Goal: Task Accomplishment & Management: Manage account settings

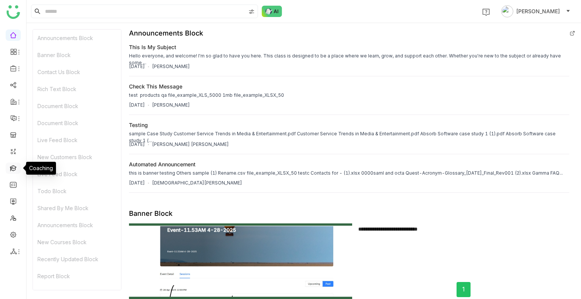
click at [12, 169] on link at bounding box center [13, 168] width 7 height 6
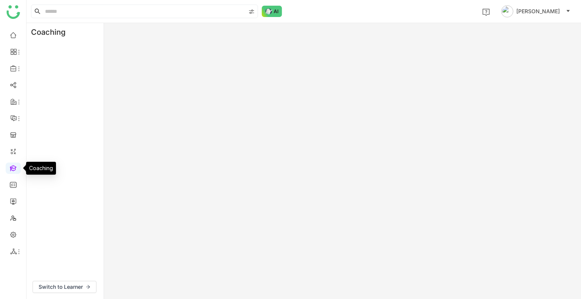
click at [12, 169] on link at bounding box center [13, 168] width 7 height 6
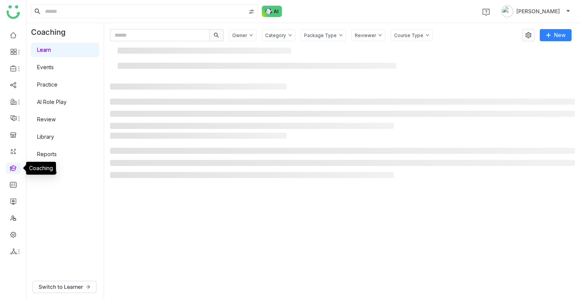
click at [12, 169] on link at bounding box center [13, 168] width 7 height 6
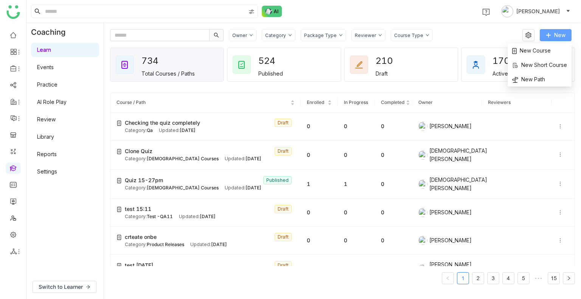
click at [556, 37] on span "New" at bounding box center [559, 35] width 11 height 8
click at [543, 46] on li "New Course" at bounding box center [540, 50] width 64 height 14
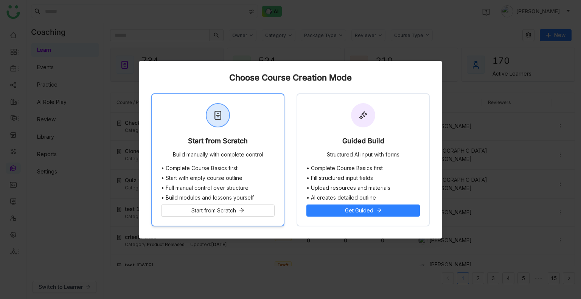
click at [247, 124] on div "Start from Scratch Build manually with complete control" at bounding box center [218, 129] width 132 height 71
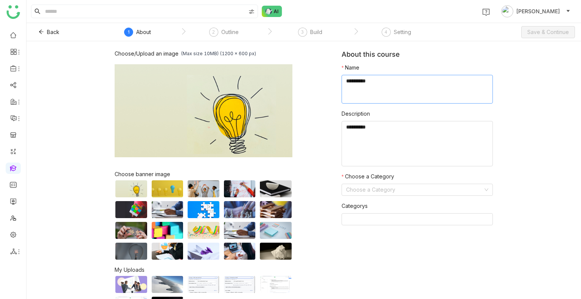
click at [413, 92] on textarea at bounding box center [417, 89] width 151 height 29
type textarea "**********"
click at [383, 197] on form "Name Description Choose a Category Choose a Category Categorys" at bounding box center [417, 148] width 151 height 168
click at [377, 190] on input at bounding box center [414, 189] width 137 height 11
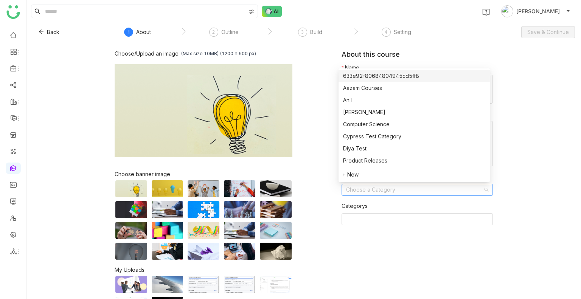
type input "*"
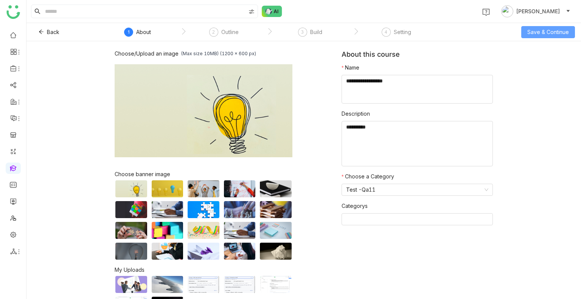
click at [549, 34] on span "Save & Continue" at bounding box center [548, 32] width 42 height 8
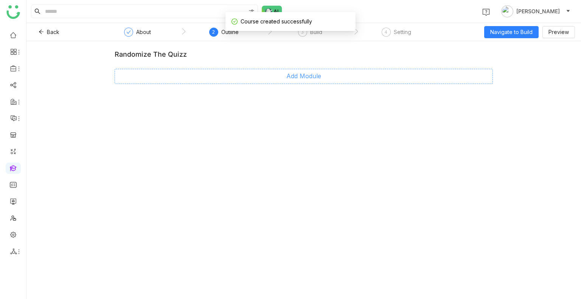
click at [295, 80] on span "Add Module" at bounding box center [303, 75] width 35 height 9
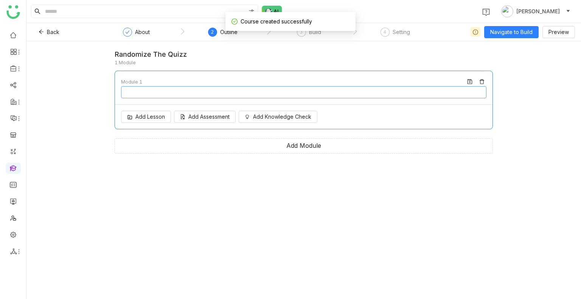
type input "********"
click at [151, 124] on div "Add Lesson Add Assessment Add Knowledge Check" at bounding box center [303, 117] width 377 height 24
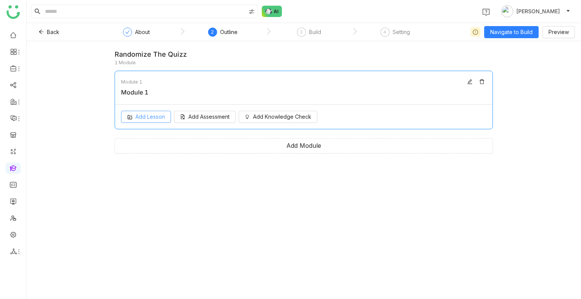
click at [150, 113] on span "Add Lesson" at bounding box center [150, 117] width 30 height 8
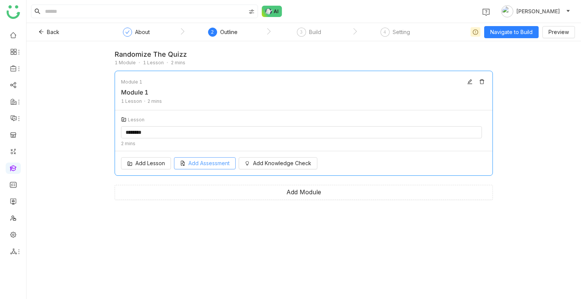
click at [213, 159] on span "Add Assessment" at bounding box center [208, 163] width 41 height 8
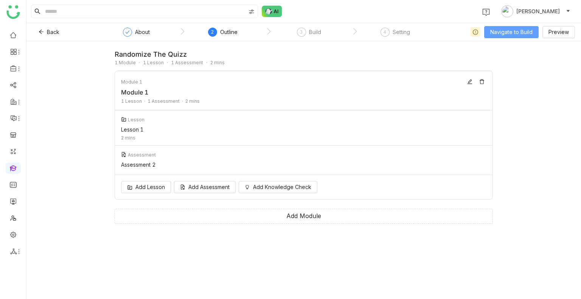
click at [509, 30] on span "Navigate to Build" at bounding box center [511, 32] width 42 height 8
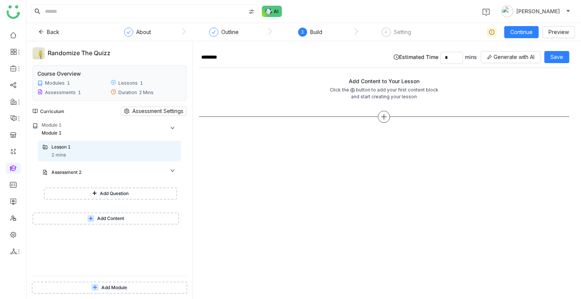
click at [379, 117] on div at bounding box center [384, 117] width 12 height 12
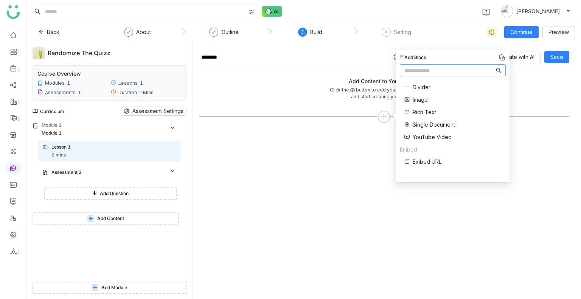
click at [420, 124] on span "Single Document" at bounding box center [434, 125] width 42 height 8
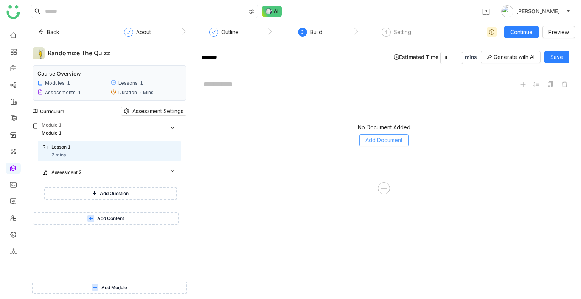
click at [368, 136] on span "Add Document" at bounding box center [383, 140] width 37 height 8
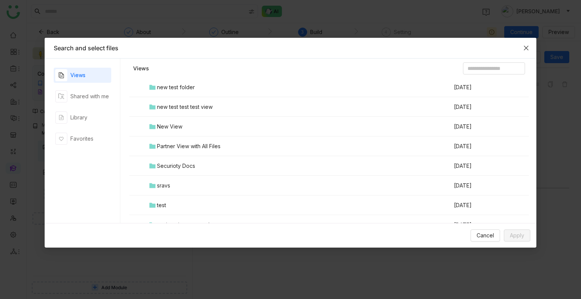
scroll to position [139, 0]
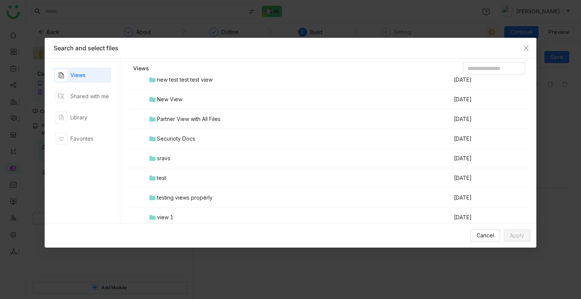
click at [173, 154] on td "sravs" at bounding box center [300, 159] width 305 height 20
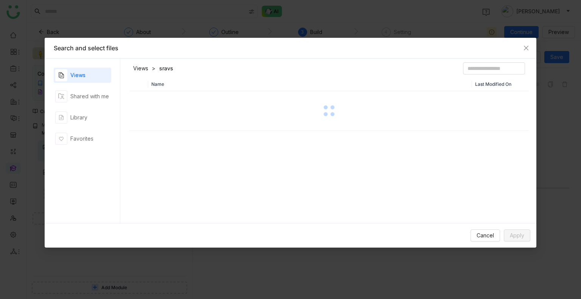
scroll to position [0, 0]
click at [173, 154] on div "Name Last Modified On" at bounding box center [328, 152] width 399 height 149
click at [141, 67] on link "Views" at bounding box center [140, 69] width 15 height 8
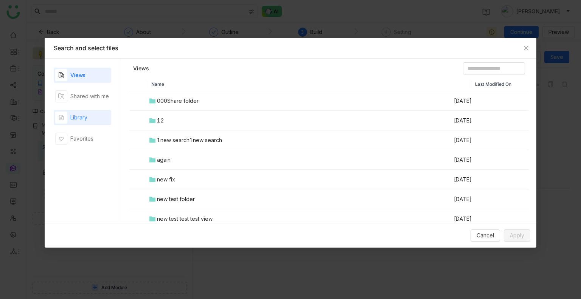
click at [90, 124] on div "Library" at bounding box center [82, 117] width 57 height 15
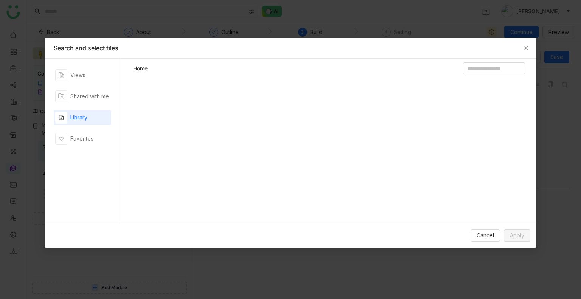
click at [90, 124] on div "Library" at bounding box center [82, 117] width 57 height 15
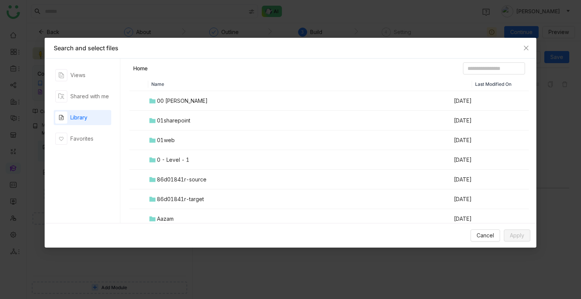
click at [188, 103] on div "00 Arif Folder" at bounding box center [182, 101] width 51 height 8
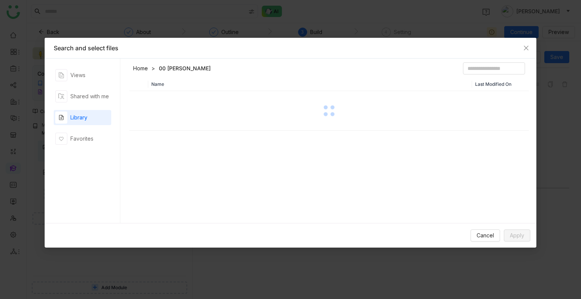
click at [188, 103] on div at bounding box center [329, 111] width 398 height 38
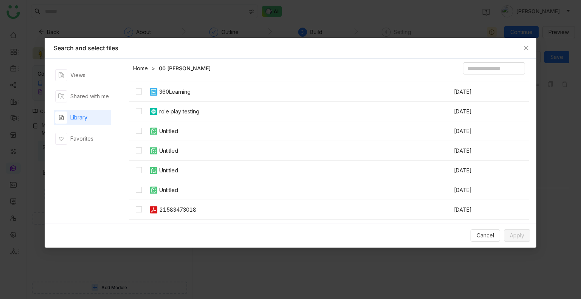
scroll to position [336, 0]
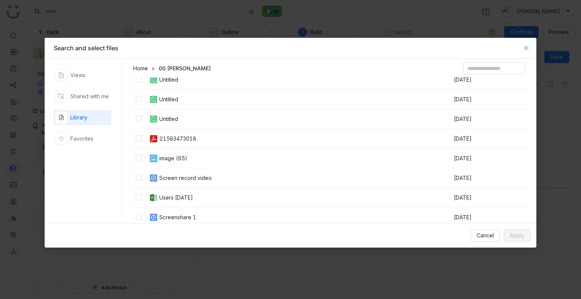
click at [192, 174] on div "Screen record video" at bounding box center [185, 178] width 53 height 8
click at [183, 215] on div "Screenshare 1" at bounding box center [177, 217] width 37 height 8
click at [525, 238] on button "Apply" at bounding box center [517, 236] width 26 height 12
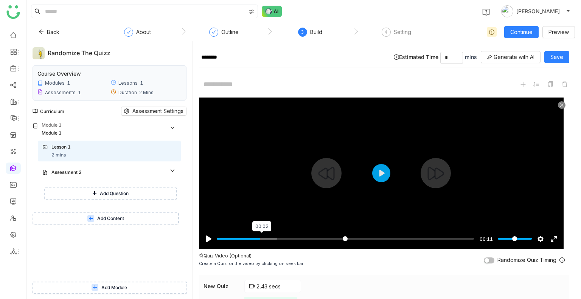
type input "****"
click at [262, 237] on input "Seek" at bounding box center [345, 238] width 257 height 7
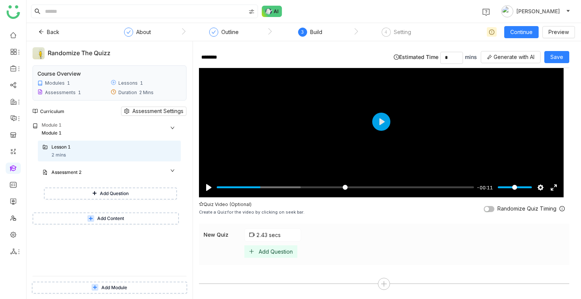
click at [278, 254] on div "Add Question" at bounding box center [270, 251] width 53 height 12
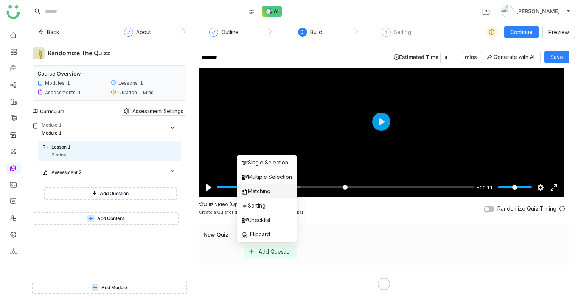
click at [258, 190] on span "Matching" at bounding box center [256, 191] width 29 height 8
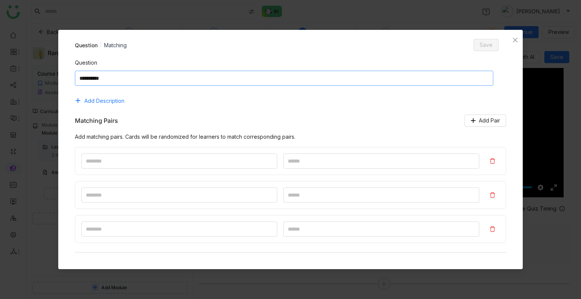
click at [155, 73] on textarea at bounding box center [284, 78] width 418 height 15
type textarea "******"
click at [115, 152] on div at bounding box center [291, 161] width 432 height 28
click at [116, 155] on input at bounding box center [179, 161] width 196 height 15
type input "*"
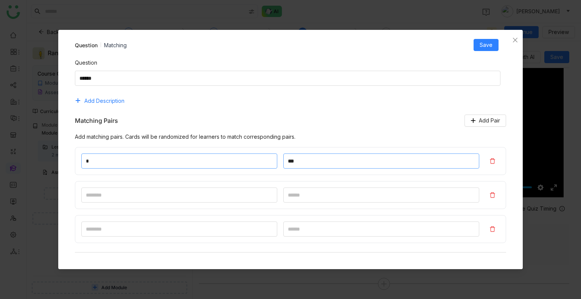
type input "***"
type input "*"
type input "***"
type input "*"
type input "***"
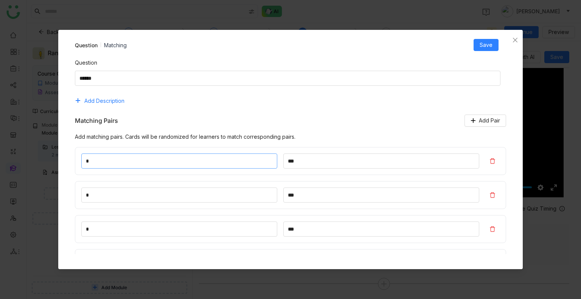
scroll to position [110, 0]
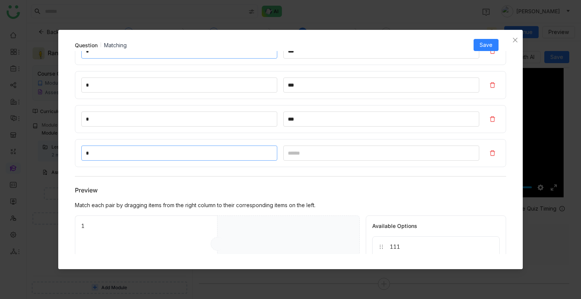
type input "*"
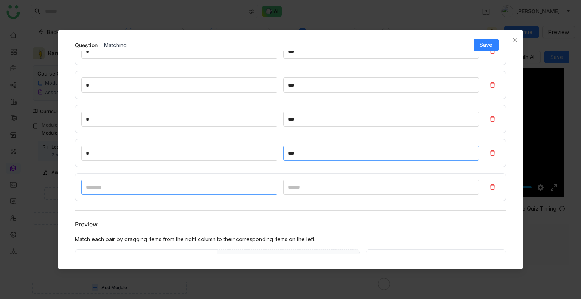
type input "***"
click at [92, 193] on input at bounding box center [179, 187] width 196 height 15
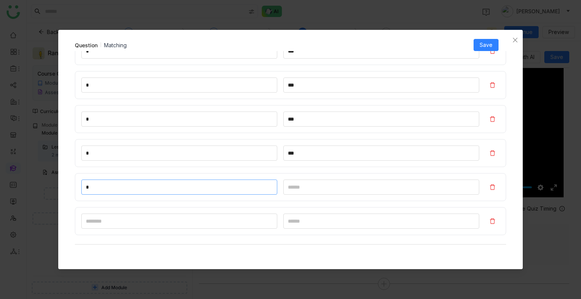
click at [97, 192] on input "*" at bounding box center [179, 187] width 196 height 15
type input "**"
click at [290, 187] on input at bounding box center [381, 187] width 196 height 15
click at [483, 42] on span "Save" at bounding box center [486, 45] width 13 height 8
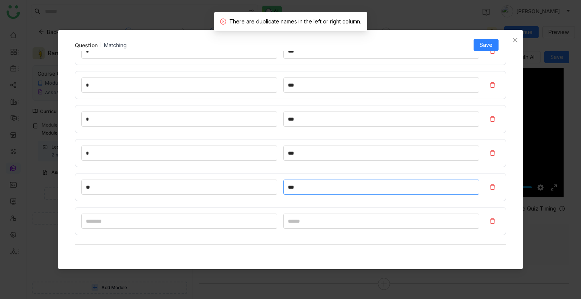
click at [304, 188] on input "***" at bounding box center [381, 187] width 196 height 15
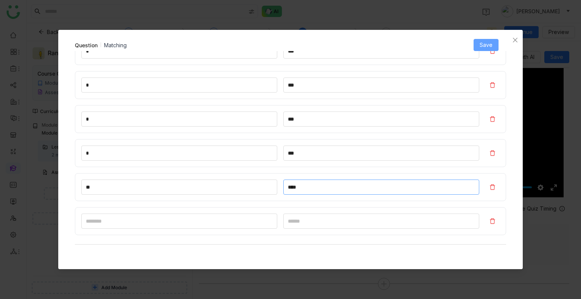
type input "****"
click at [481, 42] on span "Save" at bounding box center [486, 45] width 13 height 8
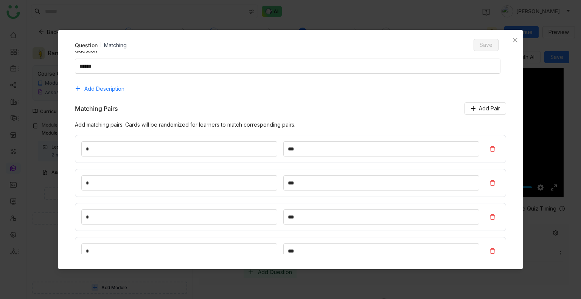
scroll to position [0, 0]
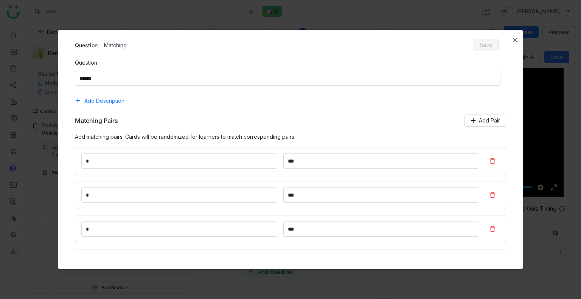
click at [516, 43] on span "Close" at bounding box center [515, 40] width 15 height 20
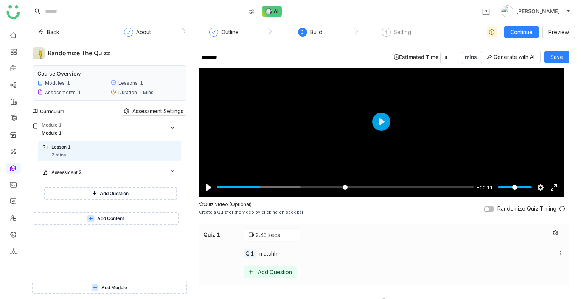
scroll to position [72, 0]
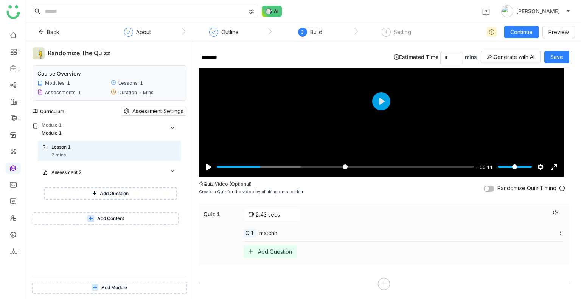
click at [269, 250] on div "Add Question" at bounding box center [275, 251] width 34 height 6
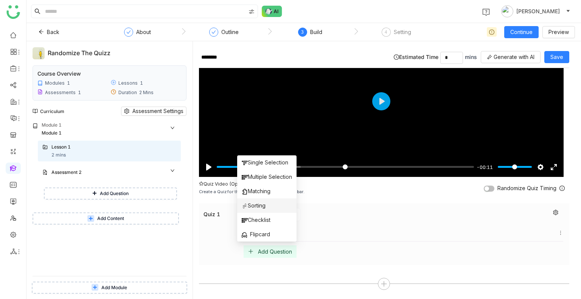
click at [261, 201] on li "Sorting" at bounding box center [266, 206] width 59 height 14
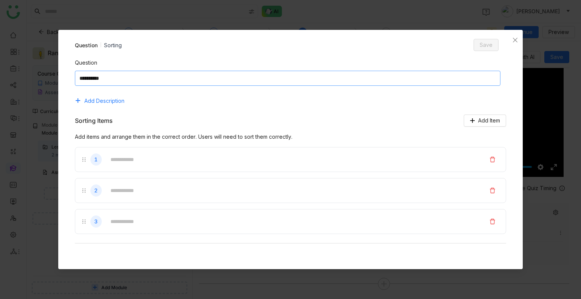
click at [115, 80] on textarea at bounding box center [288, 78] width 426 height 15
type textarea "****"
type input "**"
type input "*"
type input "***"
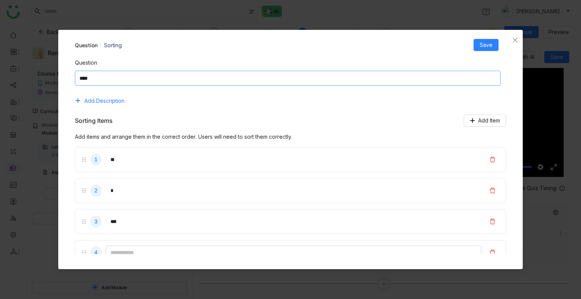
scroll to position [6, 0]
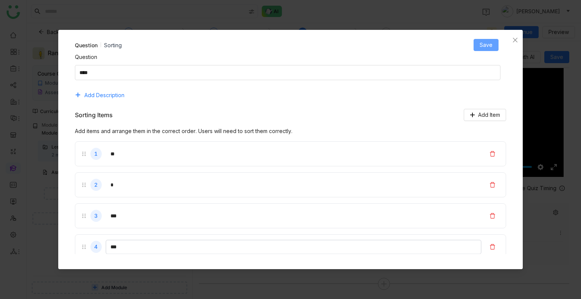
type input "***"
click at [487, 49] on span "Save" at bounding box center [486, 45] width 13 height 8
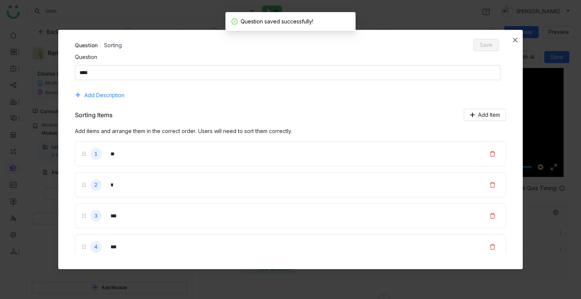
click at [518, 43] on span "Close" at bounding box center [515, 40] width 15 height 20
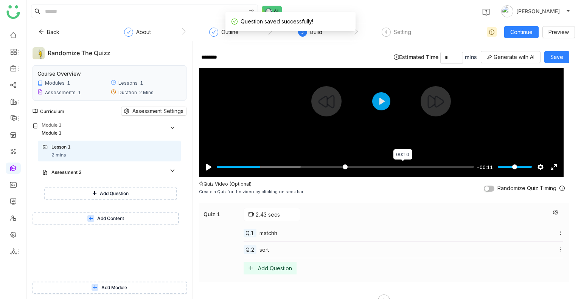
scroll to position [89, 0]
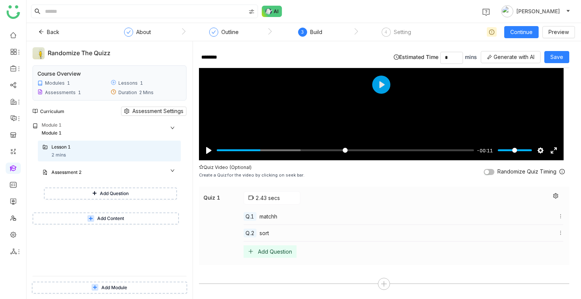
click at [275, 251] on div "Add Question" at bounding box center [275, 251] width 34 height 6
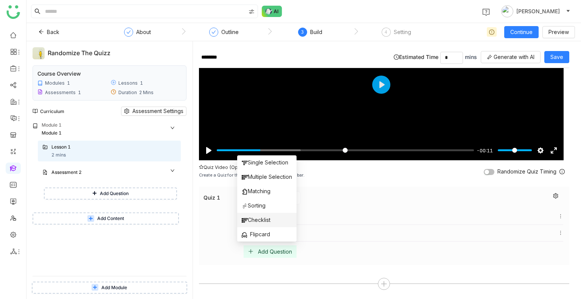
click at [263, 219] on span "Checklist" at bounding box center [256, 220] width 29 height 8
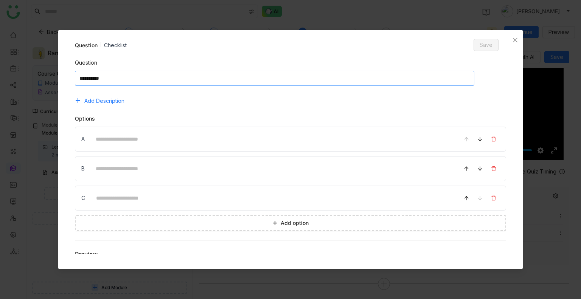
click at [143, 82] on textarea at bounding box center [274, 78] width 399 height 15
type textarea "*********"
type input "***"
type input "*"
type input "****"
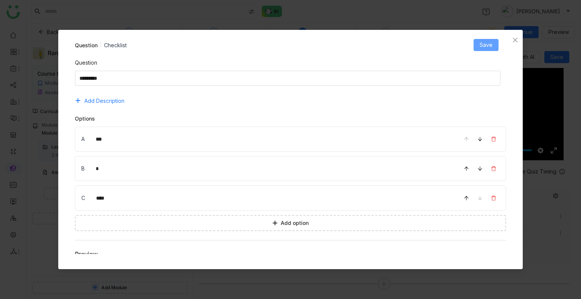
click at [490, 43] on span "Save" at bounding box center [486, 45] width 13 height 8
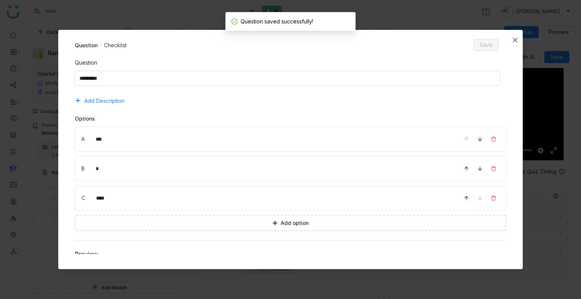
click at [517, 44] on span "Close" at bounding box center [515, 40] width 15 height 20
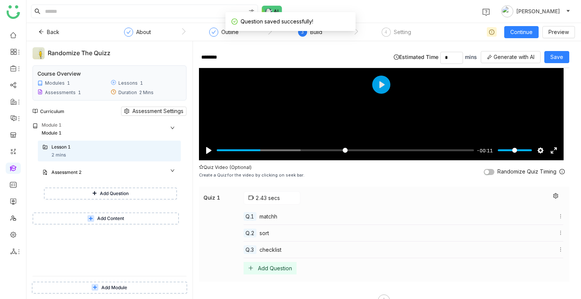
scroll to position [105, 0]
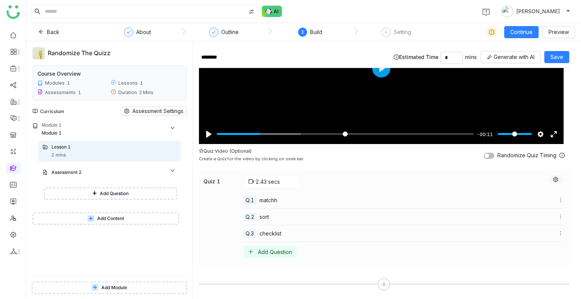
click at [553, 179] on icon at bounding box center [555, 179] width 5 height 5
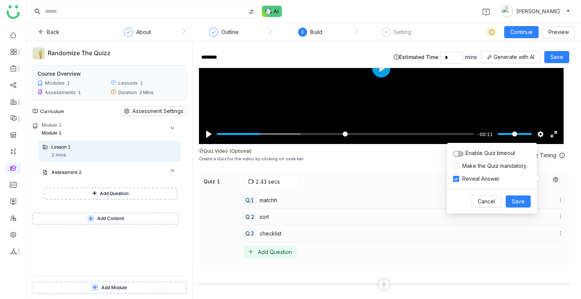
click at [460, 154] on button "button" at bounding box center [458, 154] width 11 height 6
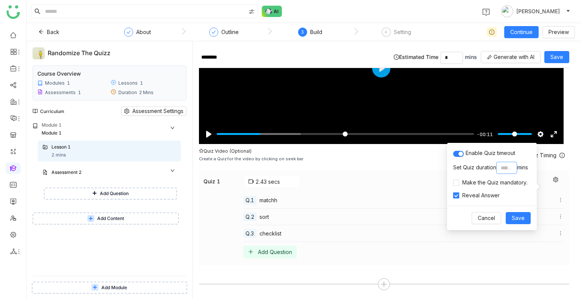
click at [508, 171] on input "*" at bounding box center [506, 168] width 21 height 12
type input "*"
click at [519, 214] on span "Save" at bounding box center [518, 218] width 13 height 8
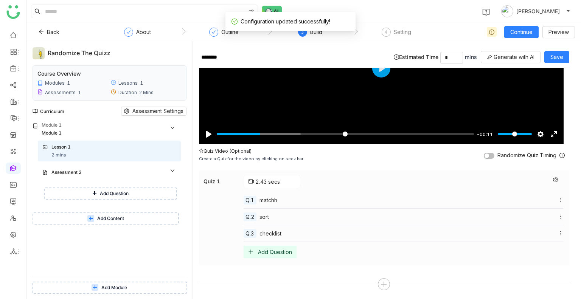
click at [488, 157] on nz-switch at bounding box center [489, 155] width 11 height 7
click at [556, 59] on span "Save" at bounding box center [556, 57] width 13 height 8
click at [117, 165] on div "Assessment 2" at bounding box center [109, 173] width 143 height 17
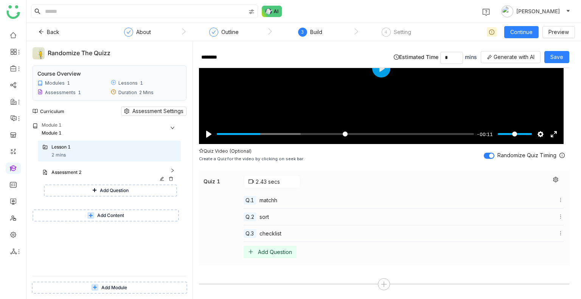
click at [117, 165] on div "Assessment 2" at bounding box center [109, 173] width 143 height 17
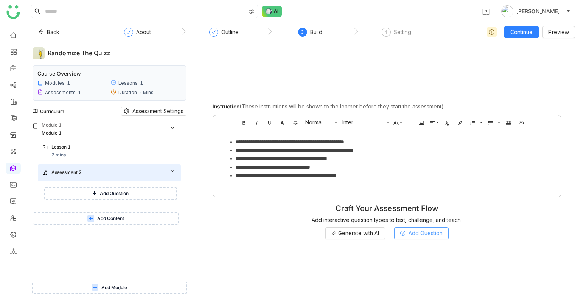
click at [405, 237] on button "Add Question" at bounding box center [421, 233] width 54 height 12
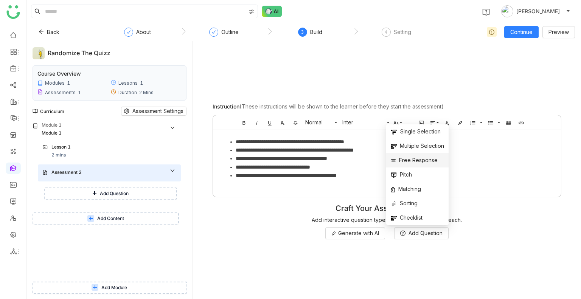
click at [418, 162] on span "Free Response" at bounding box center [414, 160] width 47 height 8
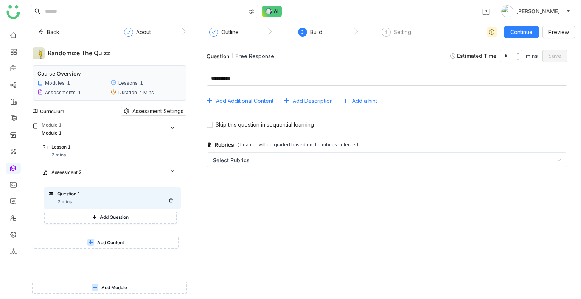
click at [172, 201] on icon at bounding box center [171, 200] width 5 height 5
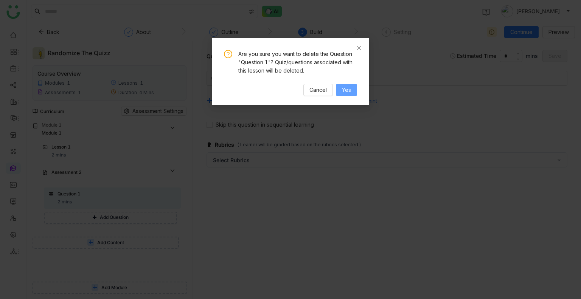
click at [348, 93] on span "Yes" at bounding box center [346, 90] width 9 height 8
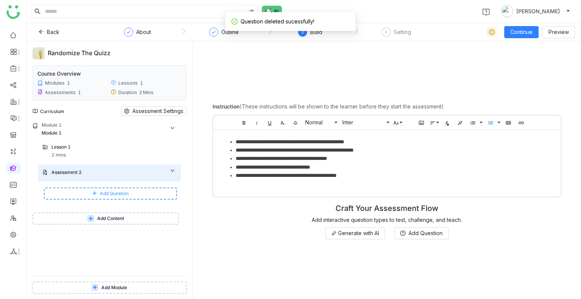
click at [104, 197] on span "Add Question" at bounding box center [114, 193] width 29 height 7
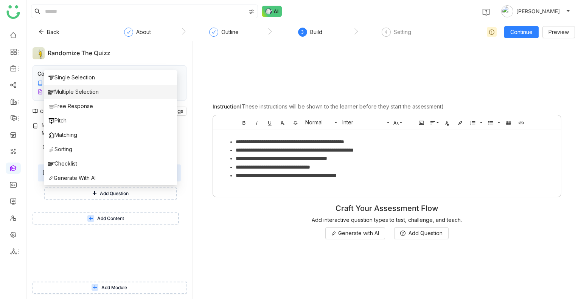
click at [99, 88] on span "Multiple Selection" at bounding box center [73, 92] width 50 height 8
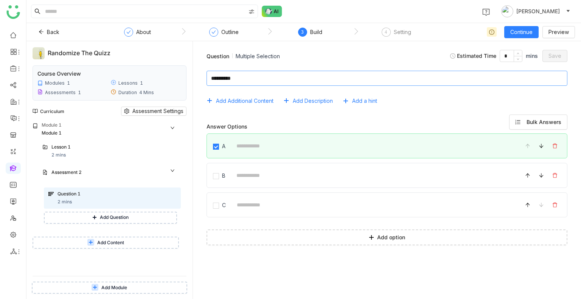
click at [256, 77] on textarea at bounding box center [387, 78] width 361 height 15
type textarea "******"
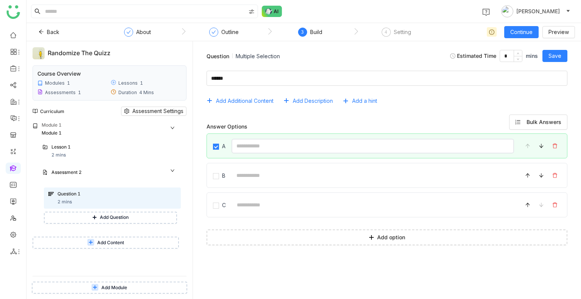
click at [256, 147] on input at bounding box center [372, 146] width 283 height 15
type input "***"
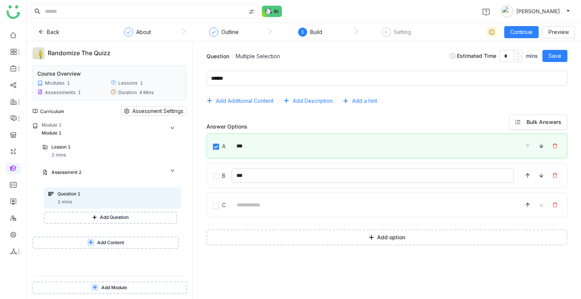
type input "***"
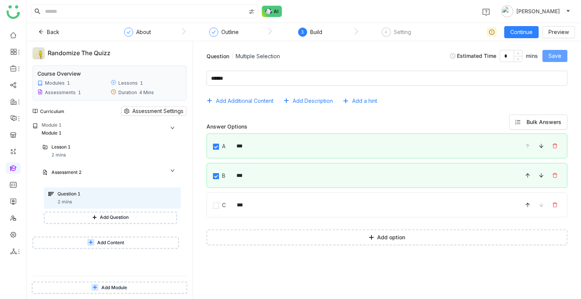
click at [550, 53] on span "Save" at bounding box center [554, 56] width 13 height 8
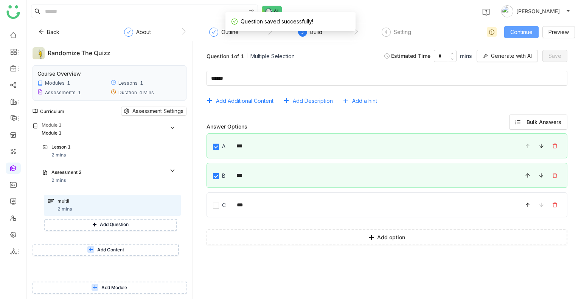
click at [519, 35] on span "Continue" at bounding box center [521, 32] width 22 height 8
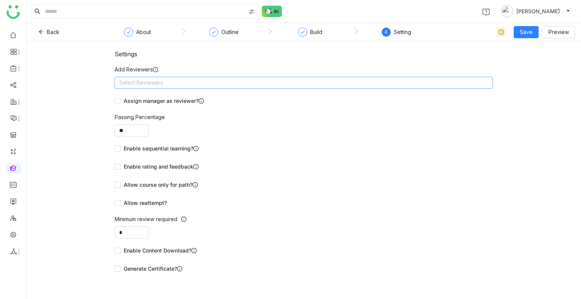
click at [262, 87] on nz-select-top-control "Select Reviewers" at bounding box center [304, 83] width 378 height 12
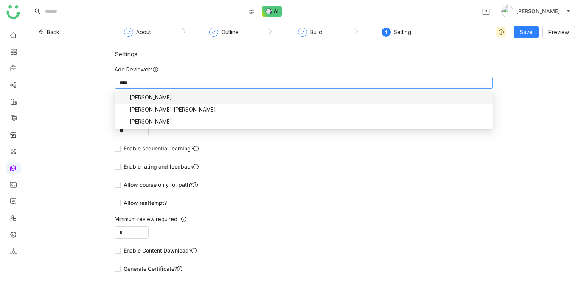
type input "*****"
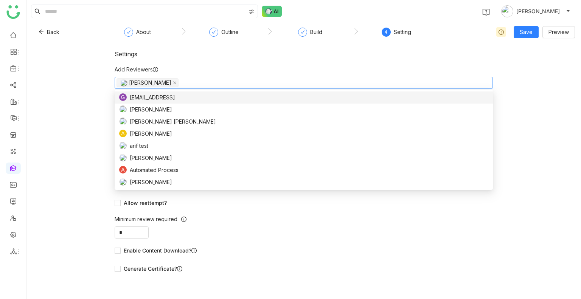
click at [308, 67] on nz-form-label "Add Reviewers" at bounding box center [304, 70] width 378 height 11
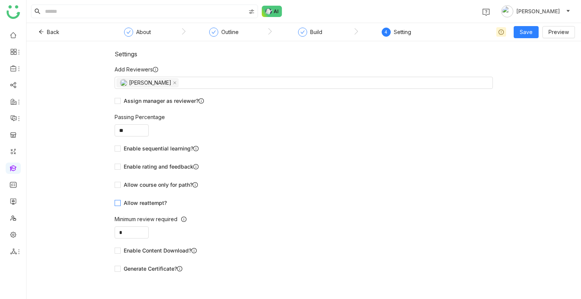
click at [144, 203] on span "Allow reattempt?" at bounding box center [145, 203] width 49 height 8
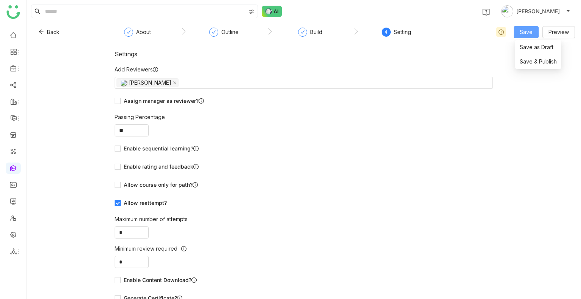
click at [527, 28] on span "Save" at bounding box center [526, 32] width 13 height 8
click at [533, 57] on li "Save & Publish" at bounding box center [538, 61] width 46 height 14
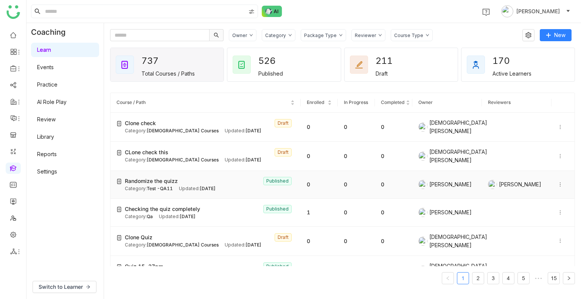
click at [558, 182] on icon at bounding box center [560, 184] width 5 height 5
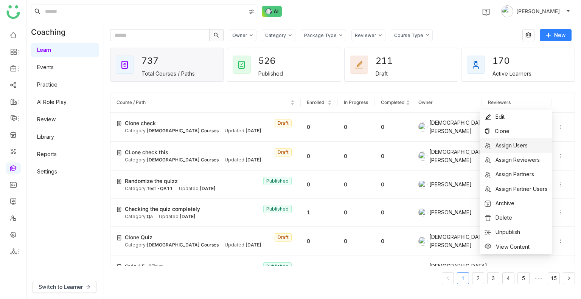
click at [510, 146] on span "Assign Users" at bounding box center [511, 145] width 32 height 6
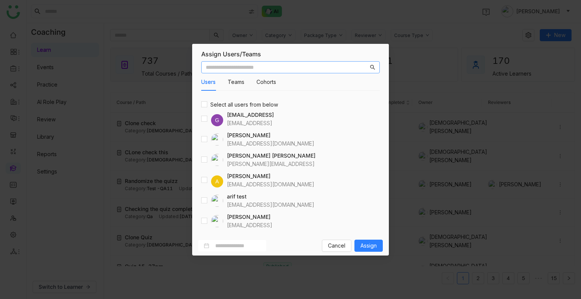
click at [275, 67] on input "text" at bounding box center [287, 67] width 163 height 8
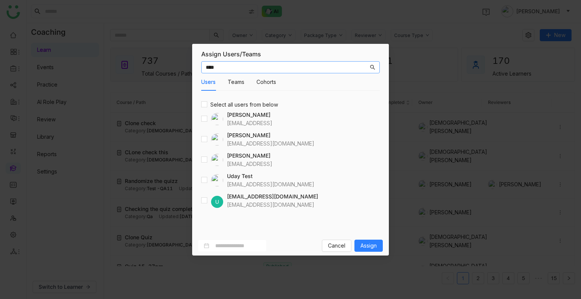
type input "****"
click at [207, 180] on div at bounding box center [212, 180] width 22 height 12
click at [367, 251] on button "Assign" at bounding box center [368, 246] width 28 height 12
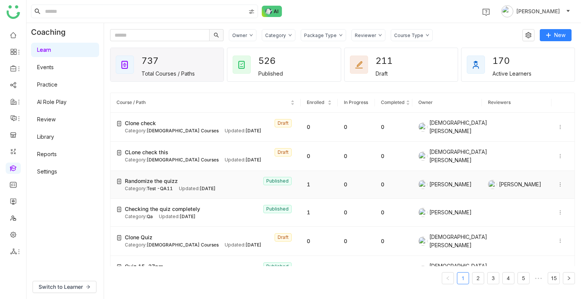
click at [169, 186] on span "Test -QA11" at bounding box center [160, 189] width 26 height 6
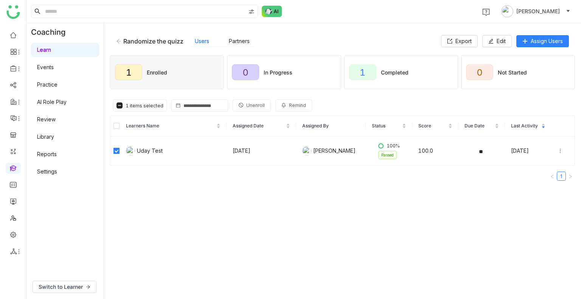
click at [243, 107] on button "Unenroll" at bounding box center [252, 105] width 38 height 12
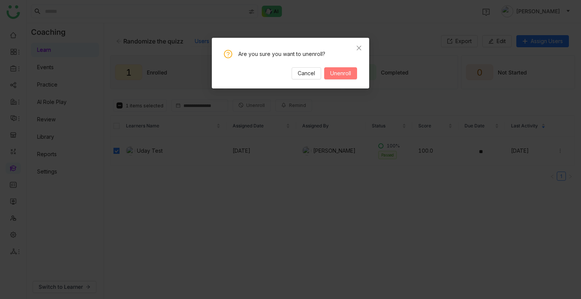
click at [340, 76] on span "Unenroll" at bounding box center [340, 73] width 21 height 8
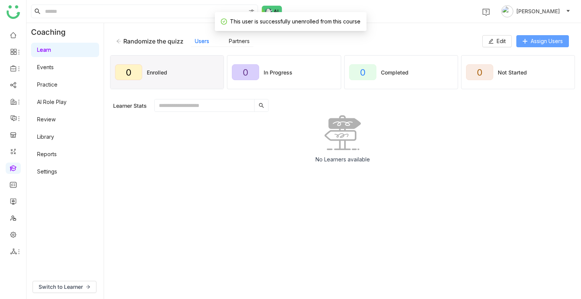
click at [531, 43] on span "Assign Users" at bounding box center [547, 41] width 32 height 8
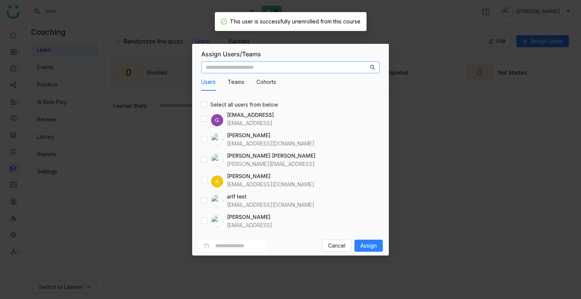
click at [248, 70] on input "text" at bounding box center [287, 67] width 163 height 8
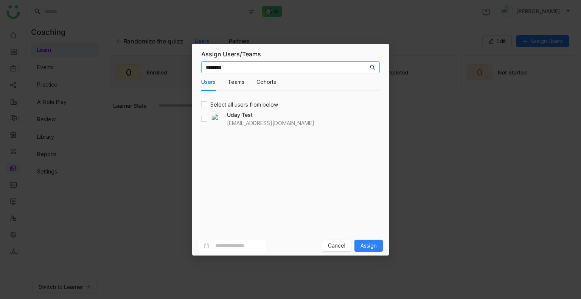
type input "********"
click at [368, 246] on span "Assign" at bounding box center [368, 246] width 16 height 8
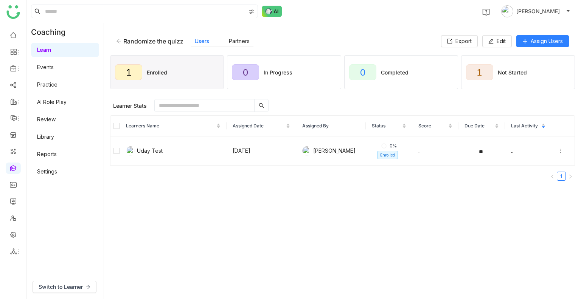
click at [114, 41] on div "Randomize the quizz Users Partners Export Edit Assign Users" at bounding box center [342, 41] width 465 height 24
click at [120, 40] on icon at bounding box center [118, 41] width 5 height 5
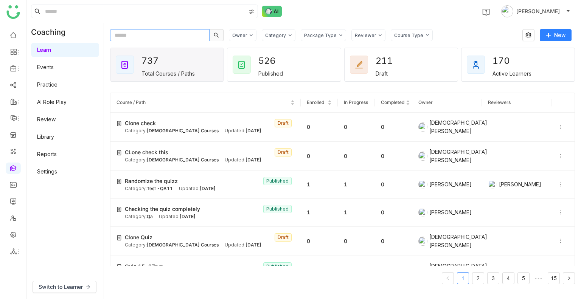
click at [120, 40] on input "text" at bounding box center [159, 35] width 99 height 12
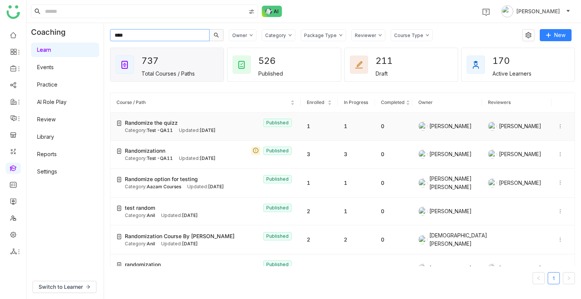
type input "****"
click at [160, 124] on span "Randomize the quizz" at bounding box center [151, 123] width 53 height 8
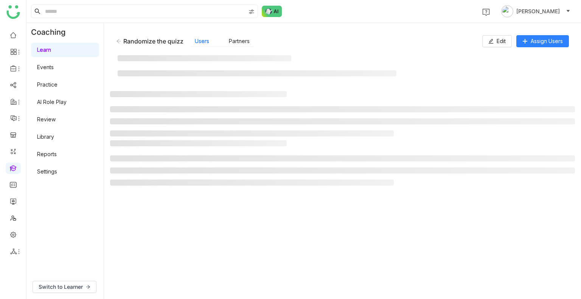
click at [160, 124] on ul at bounding box center [342, 121] width 465 height 30
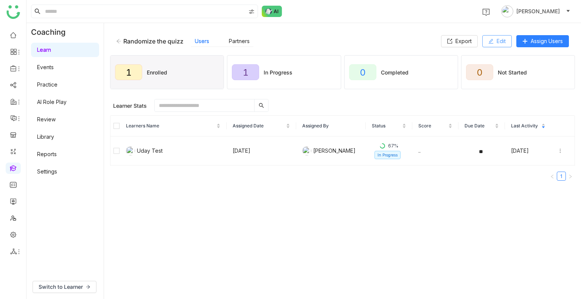
click at [489, 46] on button "Edit" at bounding box center [497, 41] width 30 height 12
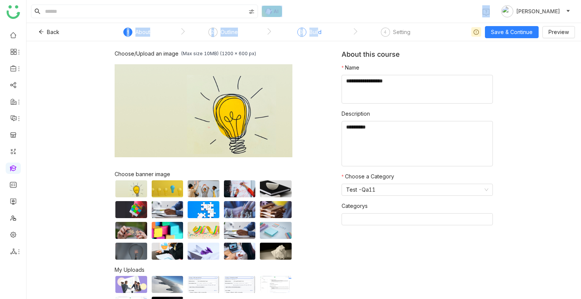
drag, startPoint x: 324, startPoint y: 23, endPoint x: 318, endPoint y: 29, distance: 8.3
click at [318, 29] on nz-layout "1 Uday Bhanu Back 1 About 2 Outline 3 Build 4 Setting Save & Continue Preview C…" at bounding box center [303, 149] width 554 height 299
click at [318, 29] on div "Build" at bounding box center [315, 32] width 12 height 9
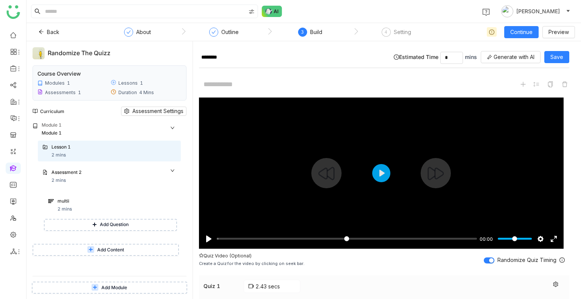
scroll to position [105, 0]
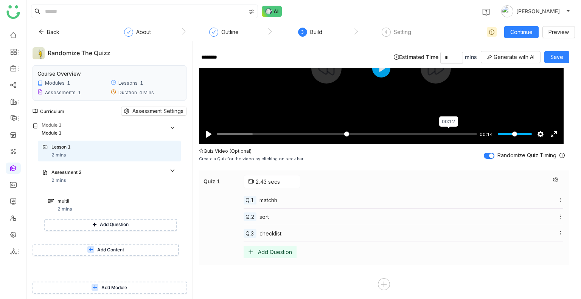
click at [448, 133] on input "Seek" at bounding box center [347, 133] width 260 height 7
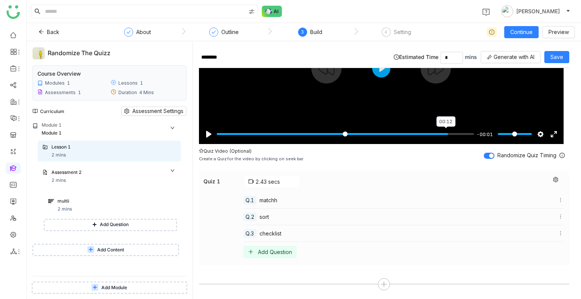
type input "*****"
click at [448, 133] on input "Seek" at bounding box center [345, 133] width 257 height 7
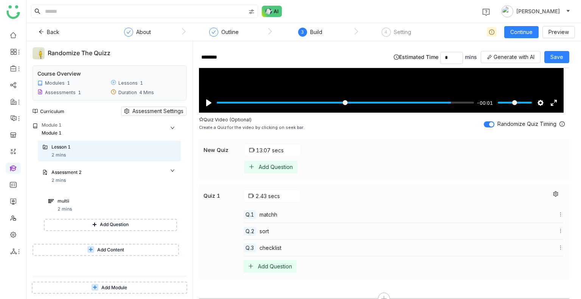
scroll to position [136, 0]
click at [271, 166] on div "Add Question" at bounding box center [276, 167] width 34 height 6
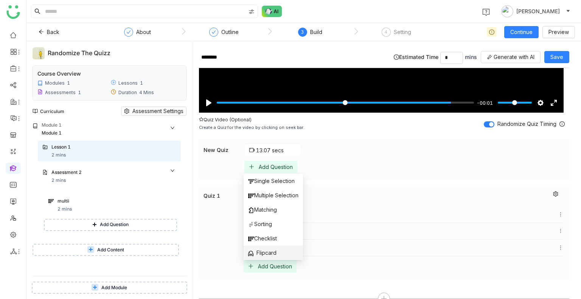
click at [265, 252] on span "Flipcard" at bounding box center [262, 253] width 28 height 8
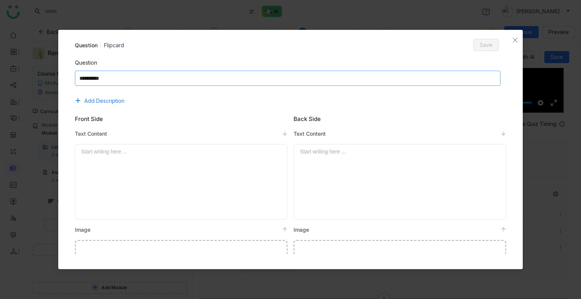
click at [151, 76] on textarea at bounding box center [288, 78] width 426 height 15
type textarea "*******"
click at [483, 48] on span "Save" at bounding box center [486, 45] width 13 height 8
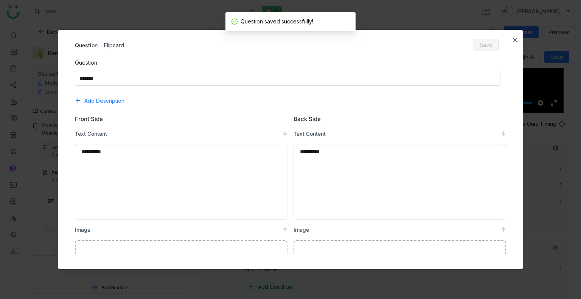
click at [520, 38] on span "Close" at bounding box center [515, 40] width 15 height 20
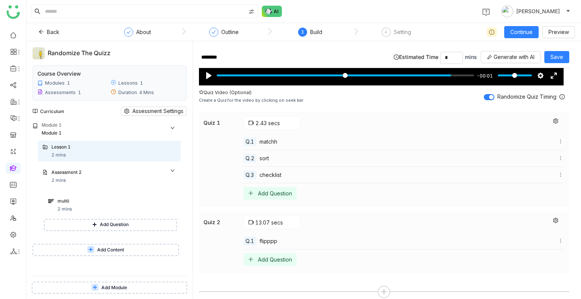
scroll to position [171, 0]
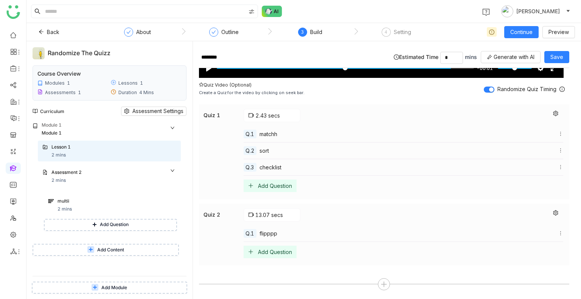
click at [276, 249] on div "Add Question" at bounding box center [275, 252] width 34 height 6
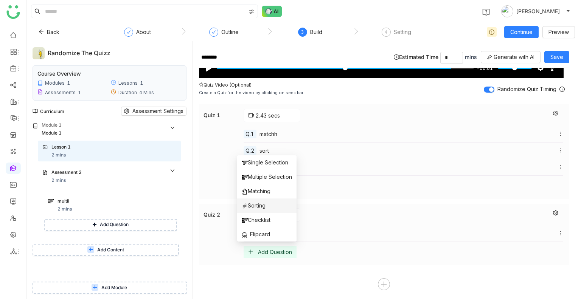
click at [260, 207] on span "Sorting" at bounding box center [254, 206] width 24 height 8
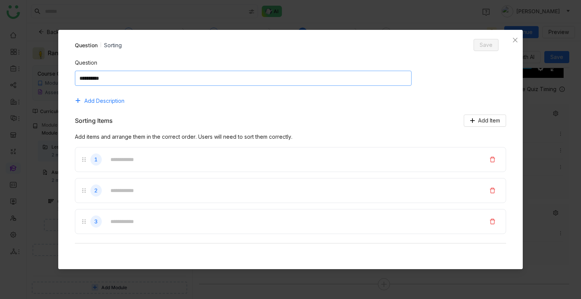
click at [158, 83] on textarea at bounding box center [243, 78] width 337 height 15
type textarea "****"
type input "*"
click at [514, 41] on icon "Close" at bounding box center [515, 40] width 5 height 5
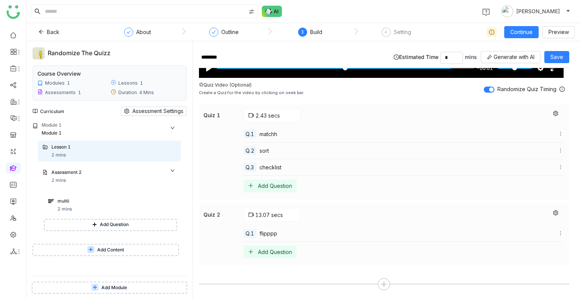
click at [258, 251] on div "Add Question" at bounding box center [275, 252] width 34 height 6
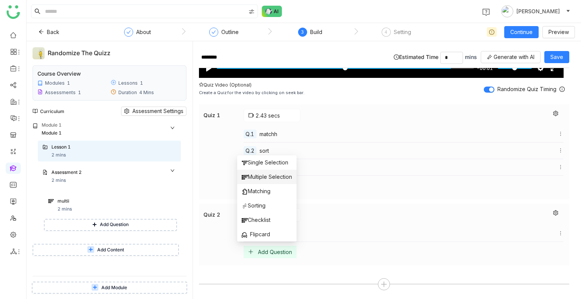
click at [256, 183] on li "Multiple Selection" at bounding box center [266, 177] width 59 height 14
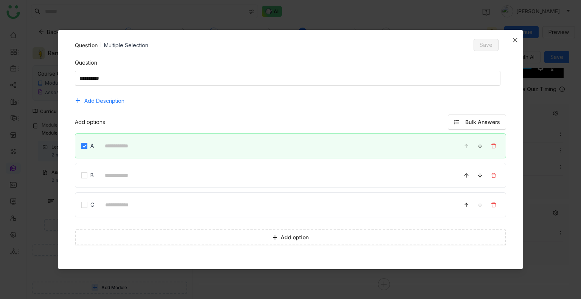
click at [514, 40] on icon "Close" at bounding box center [515, 40] width 6 height 6
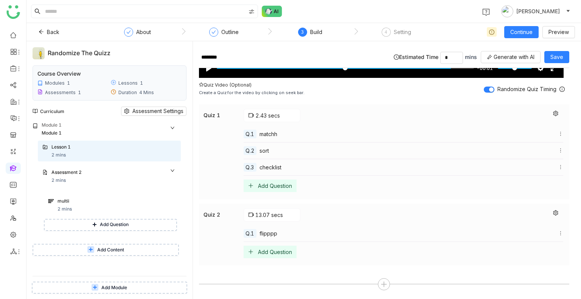
click at [272, 246] on div "Add Question" at bounding box center [270, 252] width 53 height 12
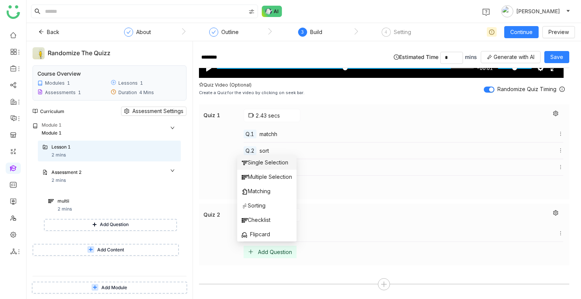
click at [253, 168] on li "Single Selection" at bounding box center [266, 162] width 59 height 14
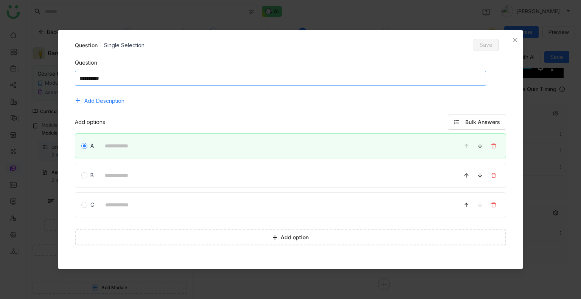
click at [209, 72] on textarea at bounding box center [281, 78] width 412 height 15
type textarea "*******"
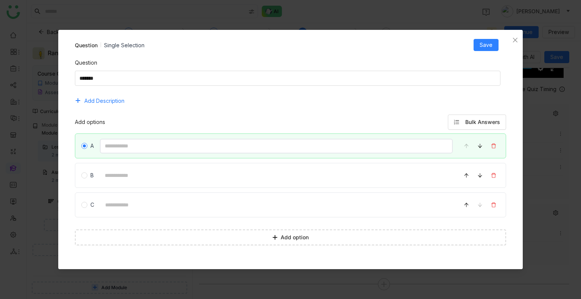
click at [161, 140] on input at bounding box center [276, 146] width 353 height 15
type input "**"
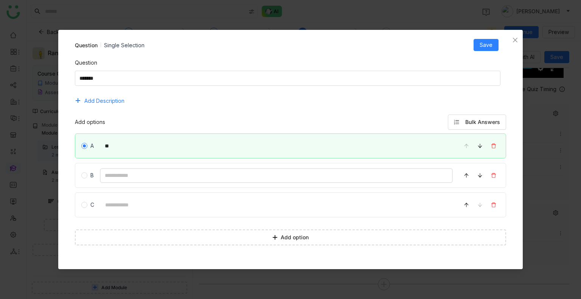
click at [116, 182] on input at bounding box center [276, 175] width 353 height 15
type input "**"
type input "***"
click at [487, 45] on span "Save" at bounding box center [486, 45] width 13 height 8
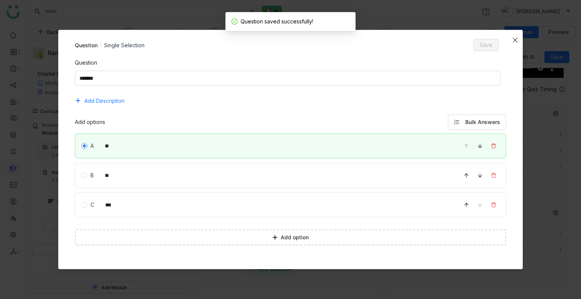
click at [516, 40] on icon "Close" at bounding box center [515, 40] width 6 height 6
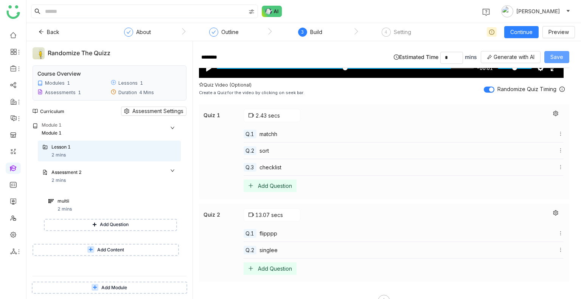
click at [552, 55] on span "Save" at bounding box center [556, 57] width 13 height 8
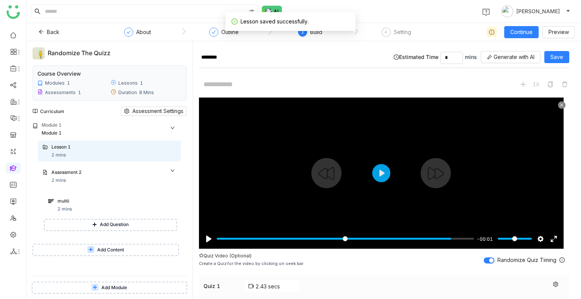
scroll to position [188, 0]
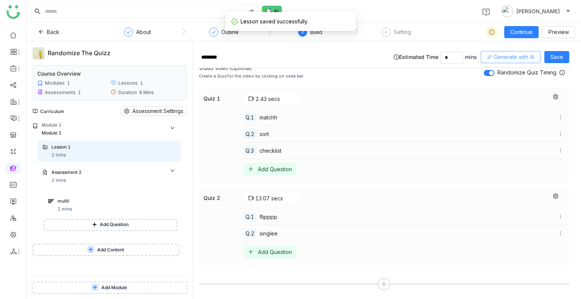
click at [513, 56] on span "Generate with AI" at bounding box center [514, 57] width 41 height 8
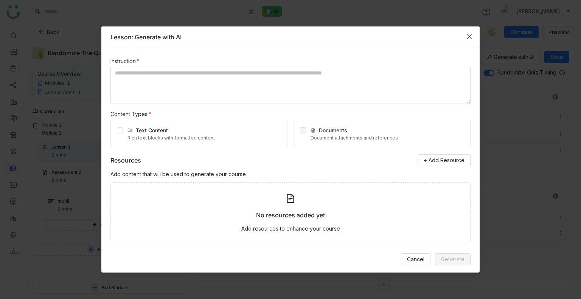
click at [466, 39] on icon "Close" at bounding box center [469, 37] width 6 height 6
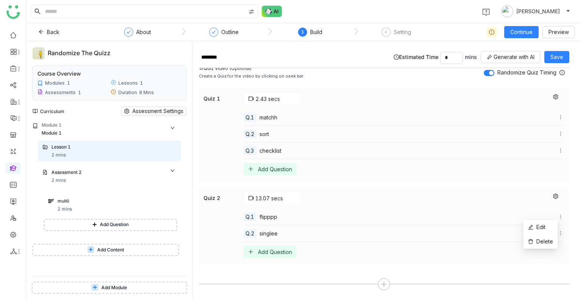
click at [558, 216] on icon at bounding box center [560, 216] width 5 height 5
click at [543, 225] on span "Edit" at bounding box center [540, 227] width 9 height 6
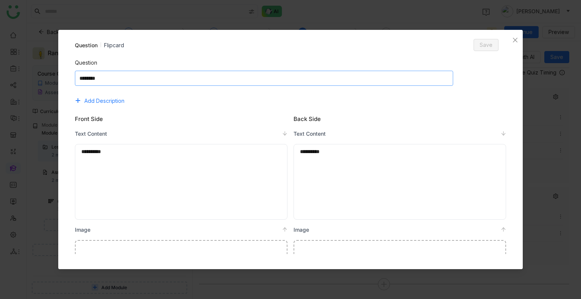
click at [116, 76] on textarea at bounding box center [264, 78] width 378 height 15
type textarea "**********"
click at [483, 43] on span "Save" at bounding box center [486, 45] width 13 height 8
click at [513, 38] on icon "Close" at bounding box center [515, 40] width 6 height 6
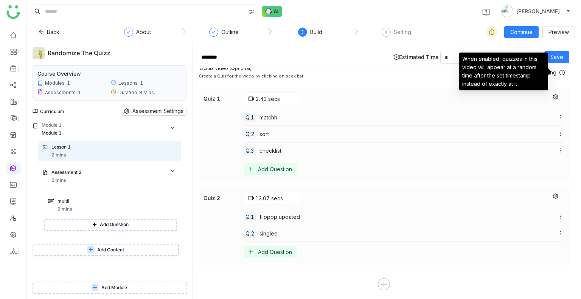
click at [559, 71] on icon at bounding box center [561, 72] width 5 height 5
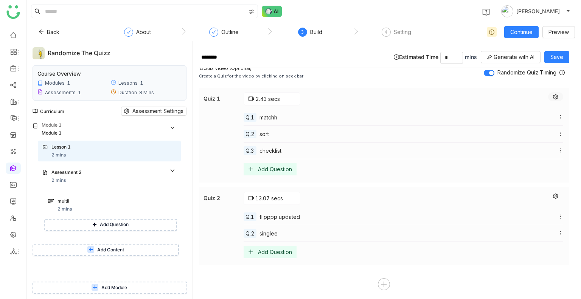
click at [553, 97] on icon at bounding box center [555, 96] width 5 height 5
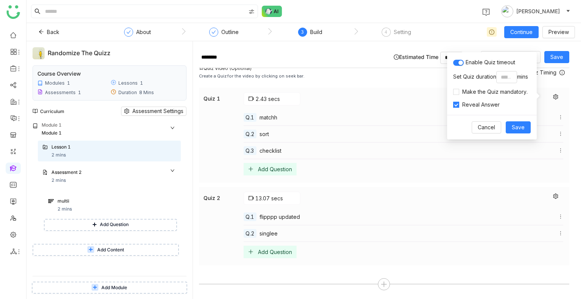
click at [485, 84] on div "Enable Quiz timeout Set Quiz duration * mins Make the Quiz mandatory. Reveal An…" at bounding box center [492, 83] width 90 height 63
click at [485, 93] on span "Make the Quiz mandatory." at bounding box center [494, 92] width 71 height 8
click at [516, 126] on span "Save" at bounding box center [518, 127] width 13 height 8
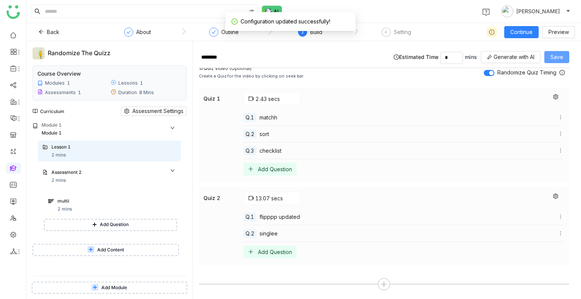
click at [559, 56] on span "Save" at bounding box center [556, 57] width 13 height 8
click at [556, 29] on span "Preview" at bounding box center [558, 32] width 20 height 8
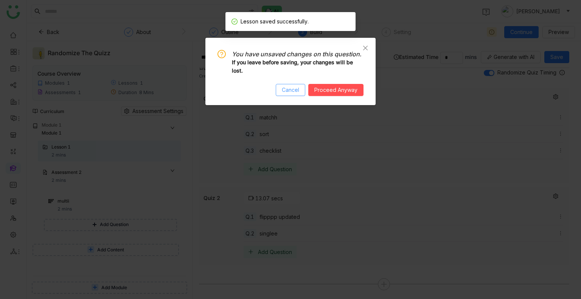
click at [293, 93] on span "Cancel" at bounding box center [290, 90] width 17 height 8
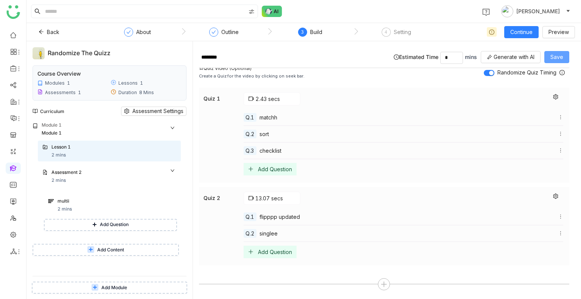
click at [557, 55] on span "Save" at bounding box center [556, 57] width 13 height 8
click at [570, 34] on button "Preview" at bounding box center [558, 32] width 33 height 12
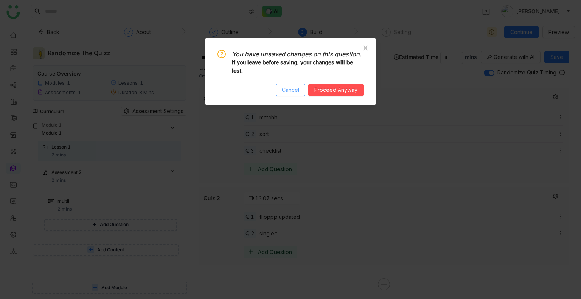
click at [284, 88] on span "Cancel" at bounding box center [290, 90] width 17 height 8
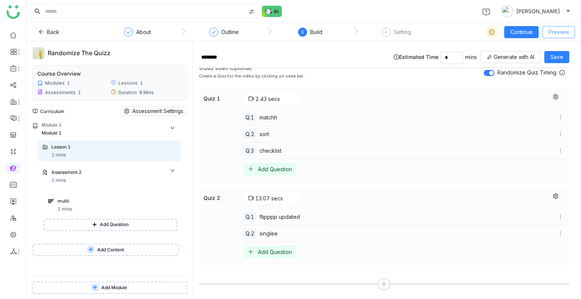
scroll to position [0, 0]
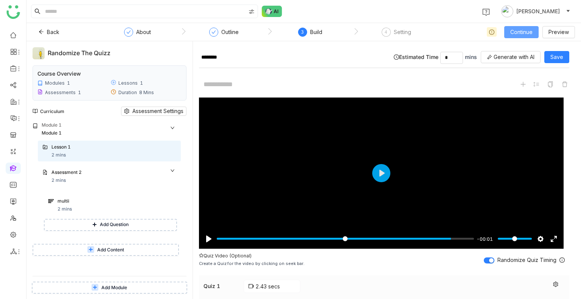
click at [516, 34] on span "Continue" at bounding box center [521, 32] width 22 height 8
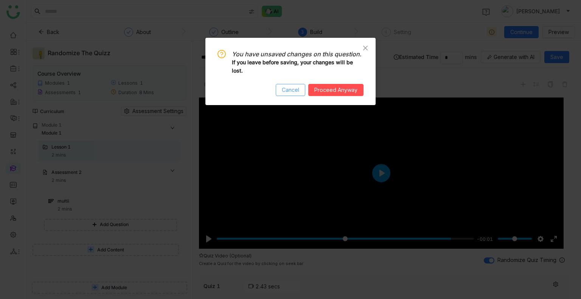
click at [289, 93] on span "Cancel" at bounding box center [290, 90] width 17 height 8
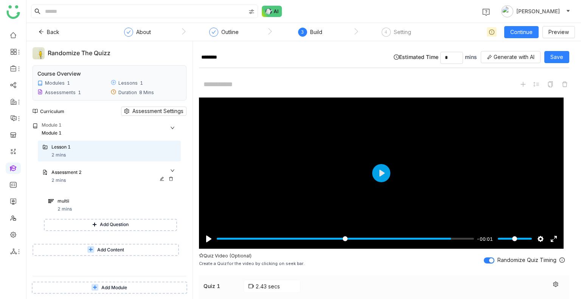
click at [97, 177] on div "Assessment 2" at bounding box center [113, 173] width 125 height 8
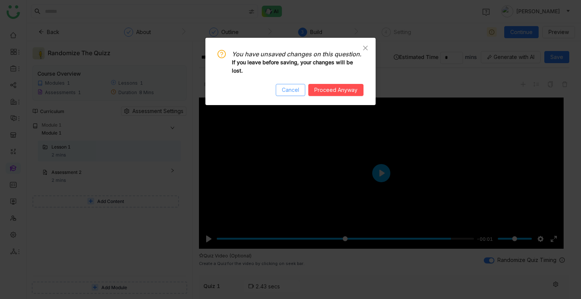
click at [284, 87] on span "Cancel" at bounding box center [290, 90] width 17 height 8
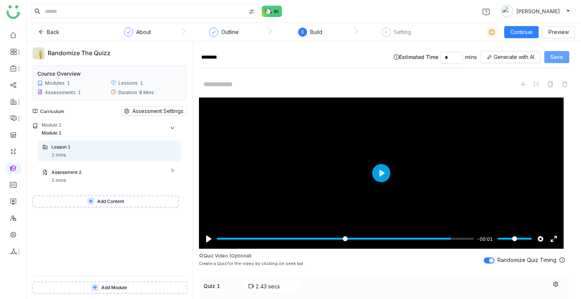
click at [553, 57] on span "Save" at bounding box center [556, 57] width 13 height 8
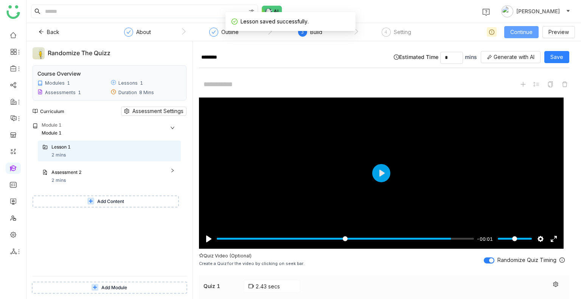
click at [517, 30] on span "Continue" at bounding box center [521, 32] width 22 height 8
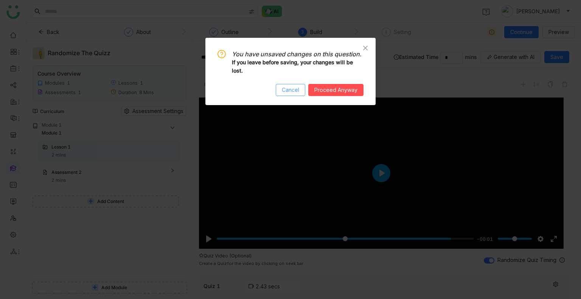
click at [293, 90] on span "Cancel" at bounding box center [290, 90] width 17 height 8
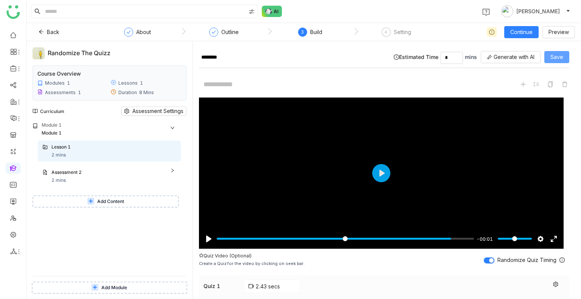
click at [562, 61] on span "Save" at bounding box center [556, 57] width 13 height 8
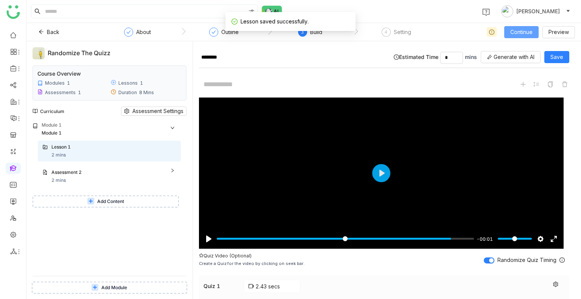
click at [522, 32] on span "Continue" at bounding box center [521, 32] width 22 height 8
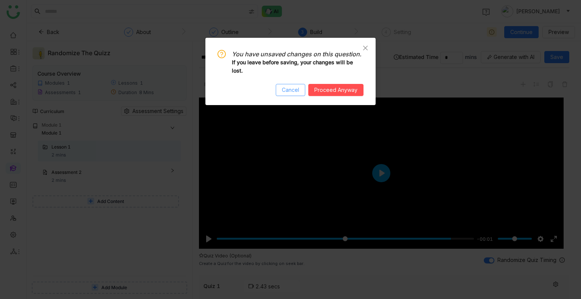
click at [288, 92] on span "Cancel" at bounding box center [290, 90] width 17 height 8
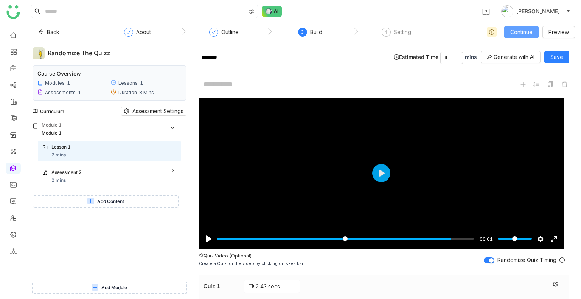
click at [513, 31] on span "Continue" at bounding box center [521, 32] width 22 height 8
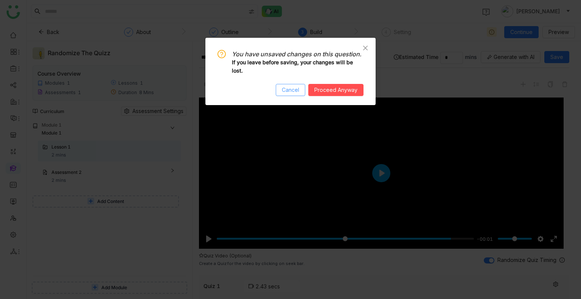
click at [301, 84] on button "Cancel" at bounding box center [291, 90] width 30 height 12
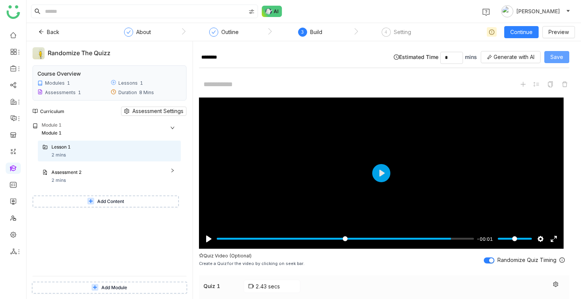
click at [567, 56] on button "Save" at bounding box center [556, 57] width 25 height 12
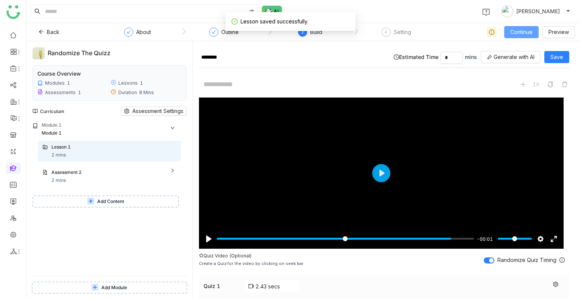
click at [519, 28] on span "Continue" at bounding box center [521, 32] width 22 height 8
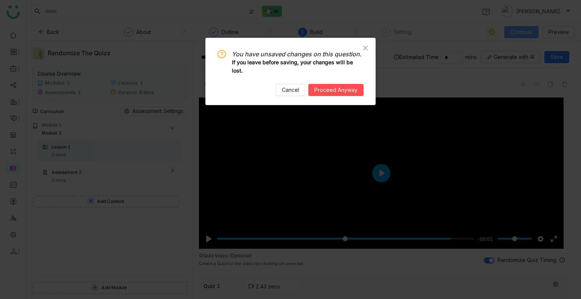
click at [519, 28] on nz-modal-confirm-container "You have unsaved changes on this question. If you leave before saving, your cha…" at bounding box center [290, 149] width 581 height 299
click at [286, 93] on span "Cancel" at bounding box center [290, 90] width 17 height 8
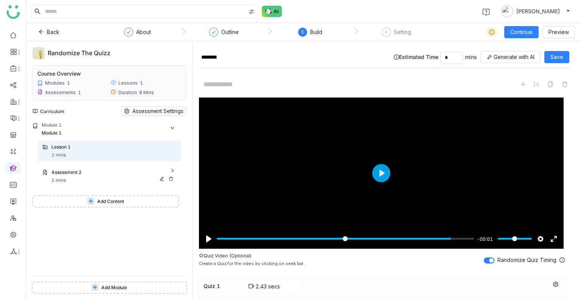
click at [91, 177] on div "Assessment 2 2 mins" at bounding box center [113, 176] width 125 height 15
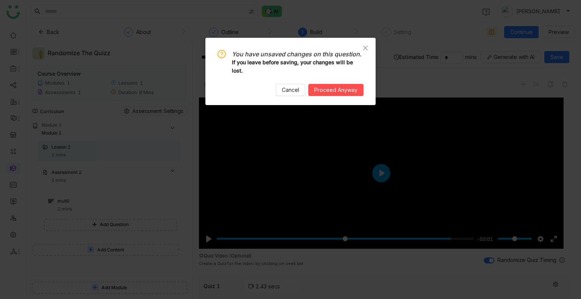
click at [95, 200] on nz-modal-confirm-container "You have unsaved changes on this question. If you leave before saving, your cha…" at bounding box center [290, 149] width 581 height 299
click at [297, 90] on span "Cancel" at bounding box center [290, 90] width 17 height 8
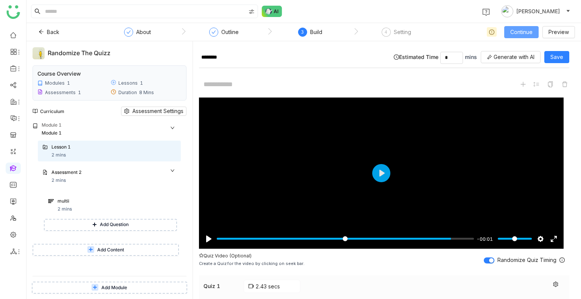
click at [522, 31] on span "Continue" at bounding box center [521, 32] width 22 height 8
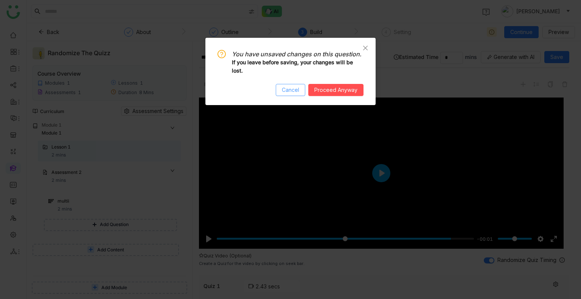
click at [289, 90] on span "Cancel" at bounding box center [290, 90] width 17 height 8
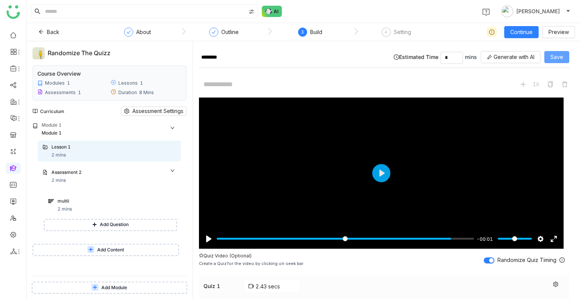
click at [554, 51] on button "Save" at bounding box center [556, 57] width 25 height 12
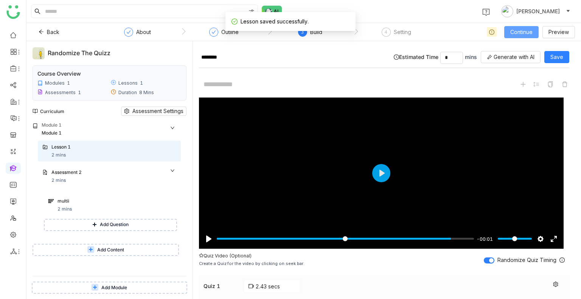
click at [514, 29] on span "Continue" at bounding box center [521, 32] width 22 height 8
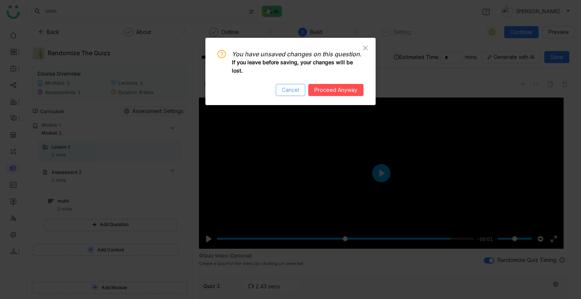
click at [287, 92] on span "Cancel" at bounding box center [290, 90] width 17 height 8
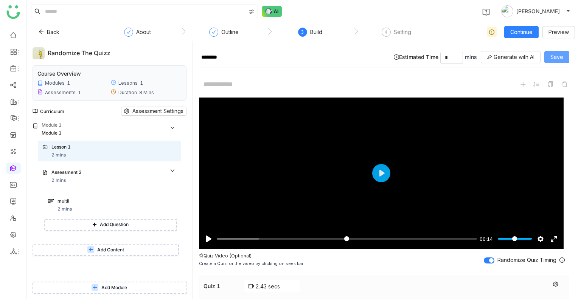
click at [550, 54] on button "Save" at bounding box center [556, 57] width 25 height 12
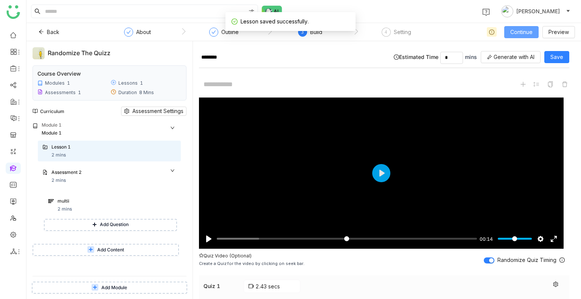
click at [517, 27] on button "Continue" at bounding box center [521, 32] width 34 height 12
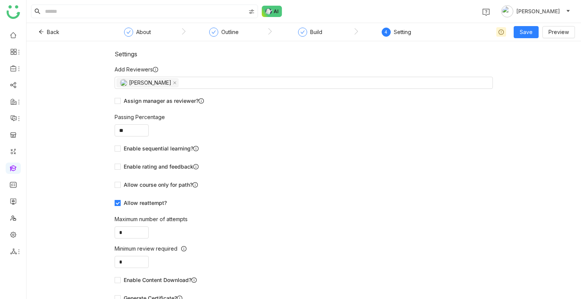
click at [305, 25] on nz-steps "About Outline Build 4 Setting" at bounding box center [269, 32] width 340 height 18
click at [308, 31] on div "Build" at bounding box center [310, 35] width 24 height 14
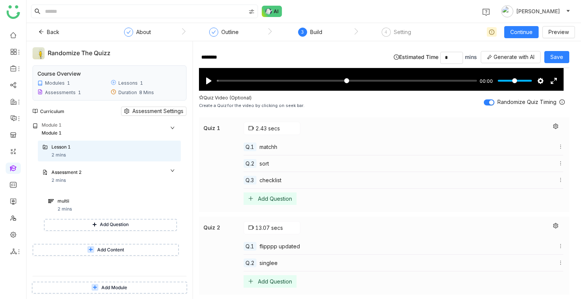
scroll to position [188, 0]
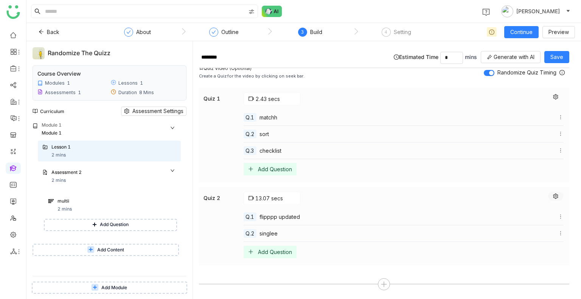
click at [548, 195] on button at bounding box center [555, 196] width 15 height 9
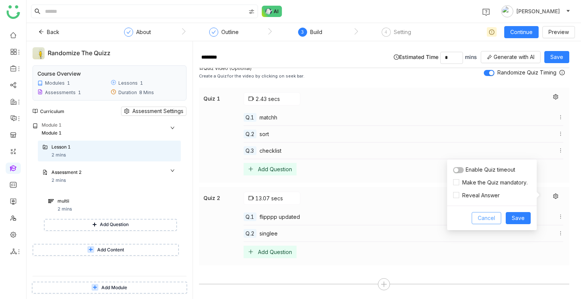
click at [490, 222] on span "Cancel" at bounding box center [486, 218] width 17 height 8
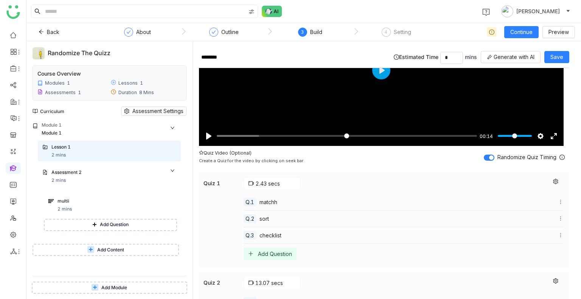
scroll to position [88, 0]
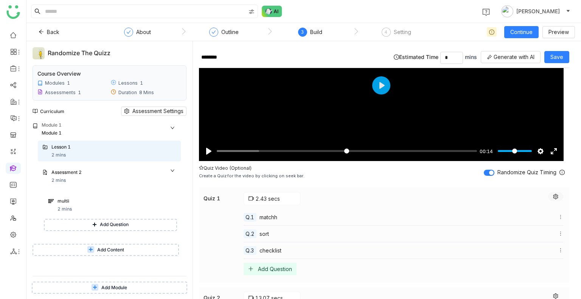
click at [553, 194] on icon at bounding box center [555, 196] width 5 height 5
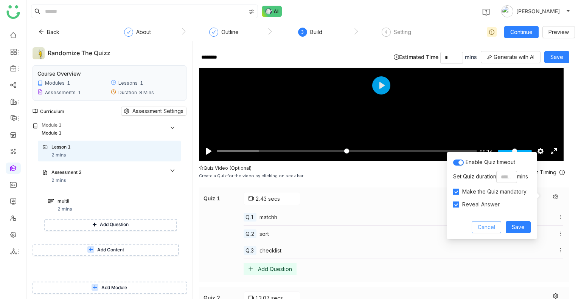
click at [485, 230] on span "Cancel" at bounding box center [486, 227] width 17 height 8
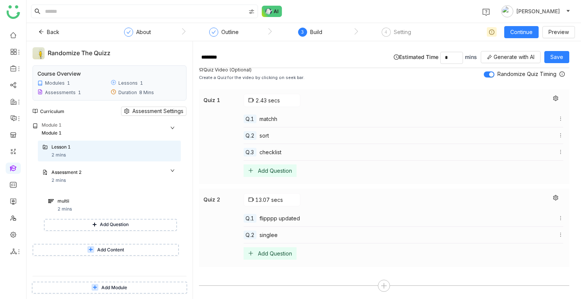
scroll to position [162, 0]
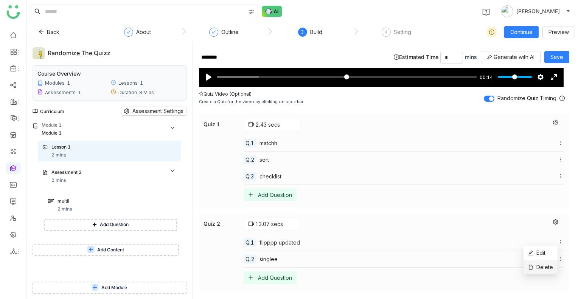
click at [547, 262] on li "Delete" at bounding box center [540, 267] width 34 height 14
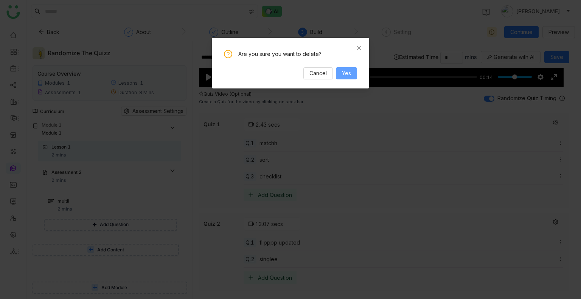
click at [345, 69] on button "Yes" at bounding box center [346, 73] width 21 height 12
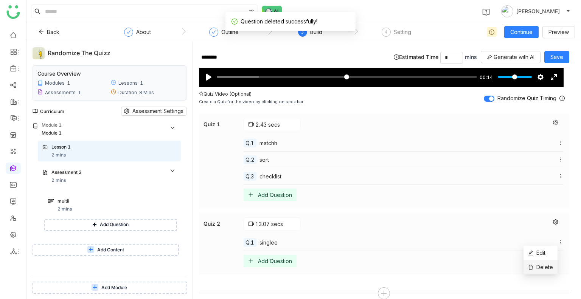
click at [537, 267] on span "Delete" at bounding box center [544, 267] width 17 height 6
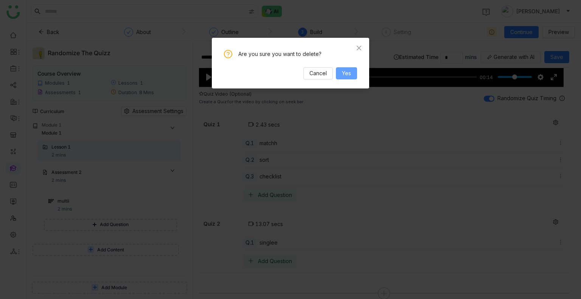
click at [346, 71] on span "Yes" at bounding box center [346, 73] width 9 height 8
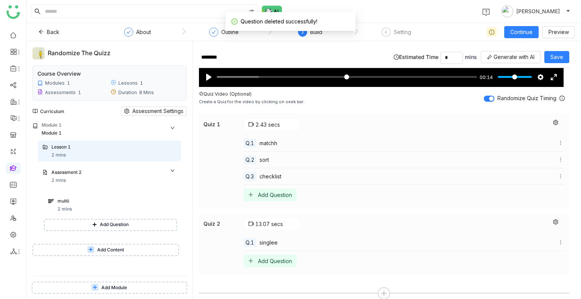
scroll to position [105, 0]
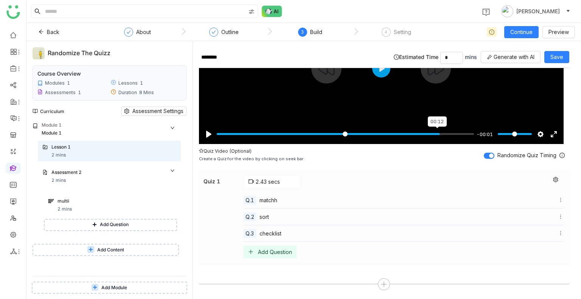
click at [439, 133] on input "Seek" at bounding box center [345, 133] width 257 height 7
type input "*****"
click at [439, 133] on input "Seek" at bounding box center [345, 133] width 257 height 7
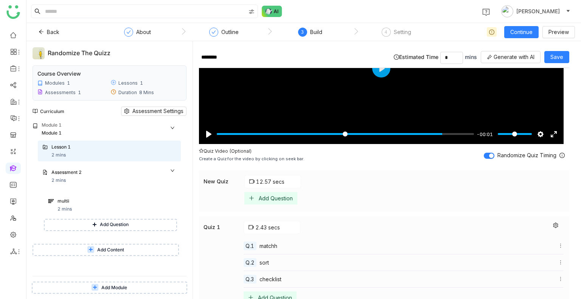
scroll to position [151, 0]
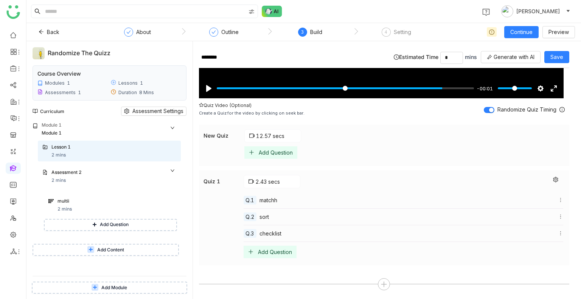
click at [272, 153] on div "Add Question" at bounding box center [276, 152] width 34 height 6
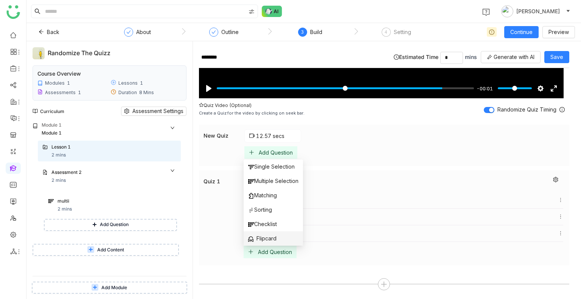
click at [274, 241] on span "Flipcard" at bounding box center [262, 239] width 28 height 8
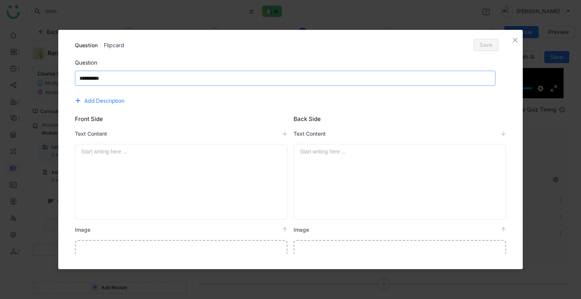
click at [179, 76] on textarea at bounding box center [285, 78] width 421 height 15
type textarea "*"
type textarea "****"
click at [480, 41] on span "Save" at bounding box center [486, 45] width 13 height 8
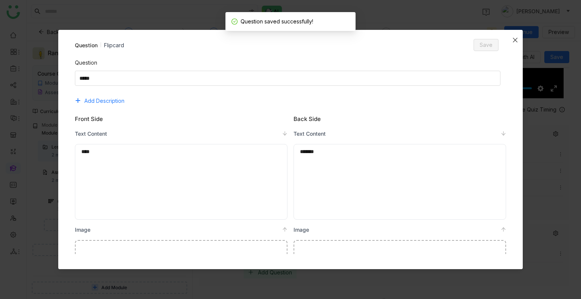
click at [517, 43] on span "Close" at bounding box center [515, 40] width 15 height 20
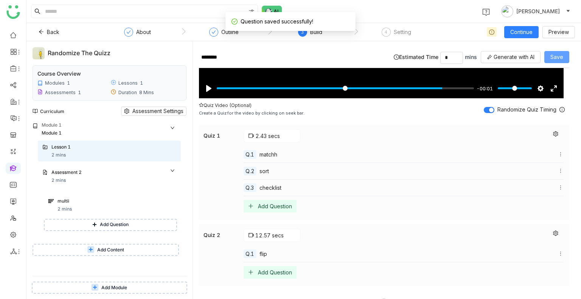
click at [553, 55] on span "Save" at bounding box center [556, 57] width 13 height 8
click at [518, 36] on span "Continue" at bounding box center [521, 32] width 22 height 8
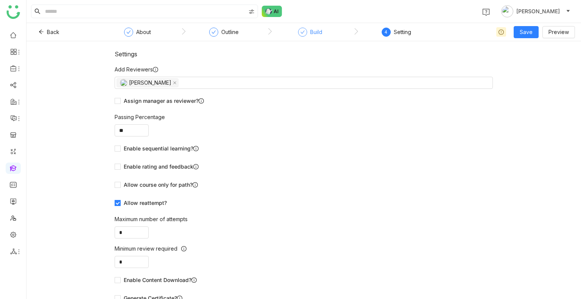
click at [298, 35] on div "Build" at bounding box center [310, 35] width 24 height 14
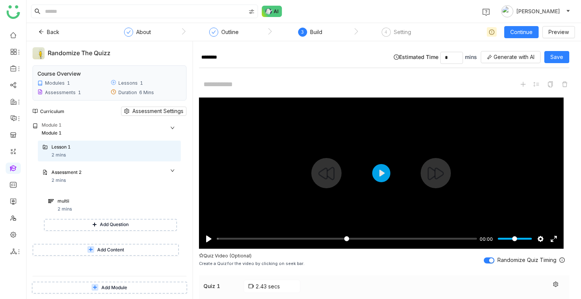
scroll to position [171, 0]
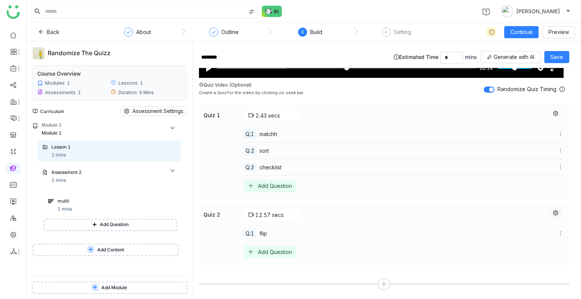
click at [553, 213] on icon at bounding box center [555, 212] width 5 height 5
click at [553, 110] on button at bounding box center [555, 113] width 15 height 9
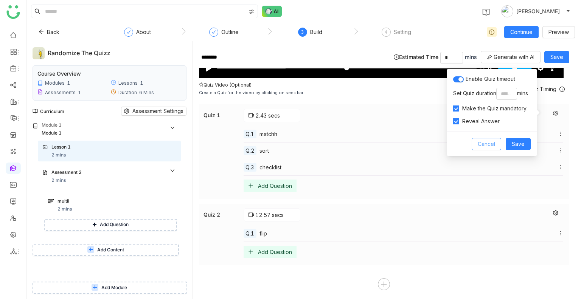
click at [483, 143] on span "Cancel" at bounding box center [486, 144] width 17 height 8
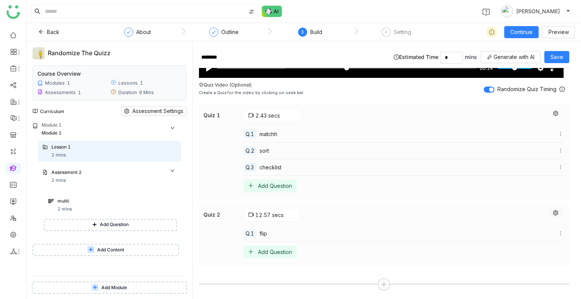
click at [553, 211] on icon at bounding box center [555, 212] width 5 height 5
click at [488, 234] on span "Cancel" at bounding box center [486, 235] width 17 height 8
click at [271, 256] on div "Add Question" at bounding box center [270, 252] width 53 height 12
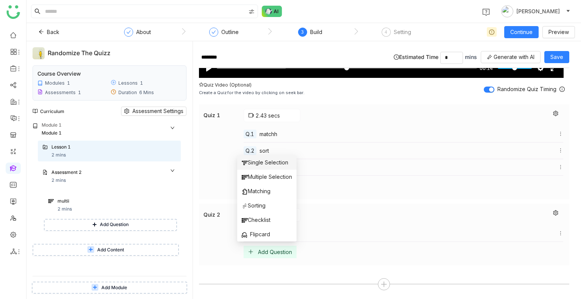
click at [253, 160] on span "Single Selection" at bounding box center [265, 162] width 47 height 8
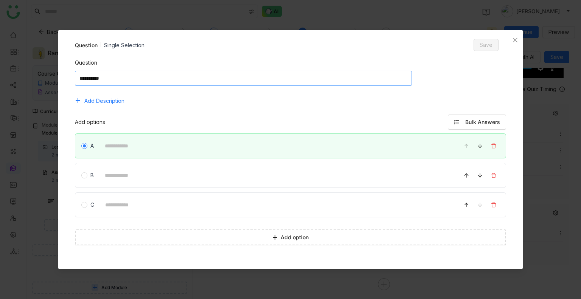
click at [121, 80] on textarea at bounding box center [243, 78] width 337 height 15
type textarea "******"
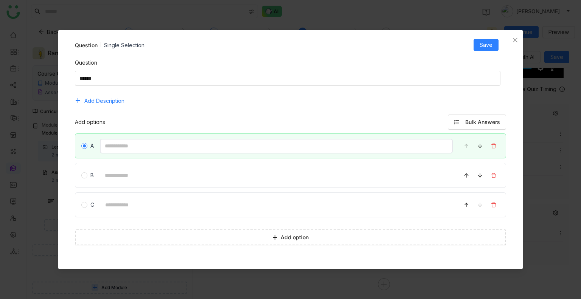
click at [128, 152] on input at bounding box center [276, 146] width 353 height 15
type input "**"
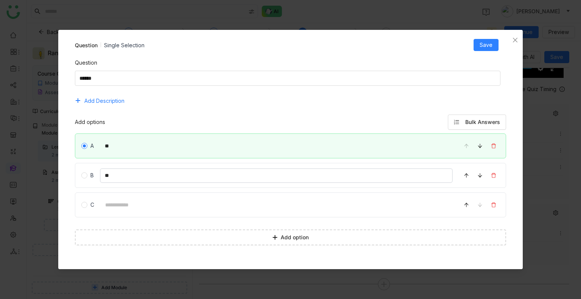
type input "**"
click at [489, 43] on span "Save" at bounding box center [486, 45] width 13 height 8
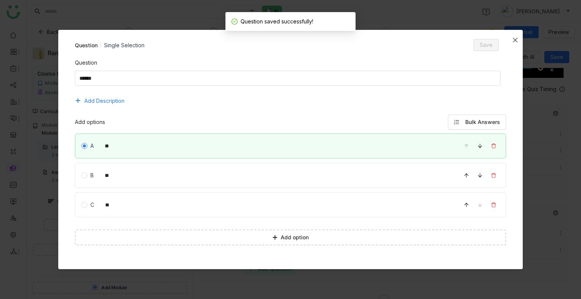
click at [511, 43] on span "Close" at bounding box center [515, 40] width 15 height 20
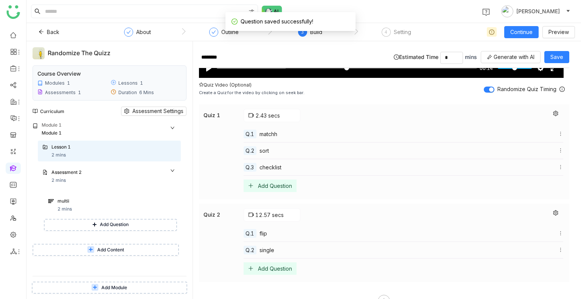
scroll to position [188, 0]
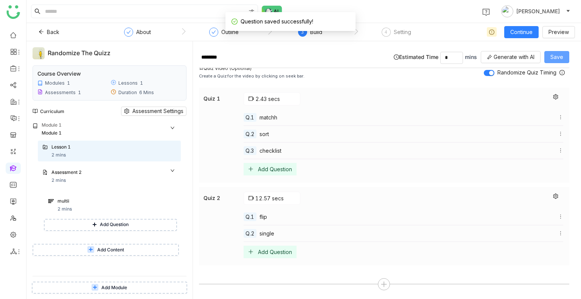
click at [558, 56] on span "Save" at bounding box center [556, 57] width 13 height 8
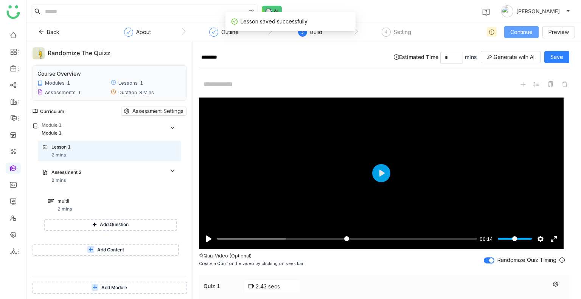
click at [518, 30] on span "Continue" at bounding box center [521, 32] width 22 height 8
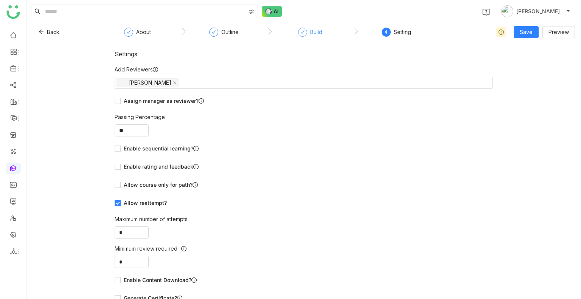
click at [309, 32] on div "Build" at bounding box center [310, 35] width 24 height 14
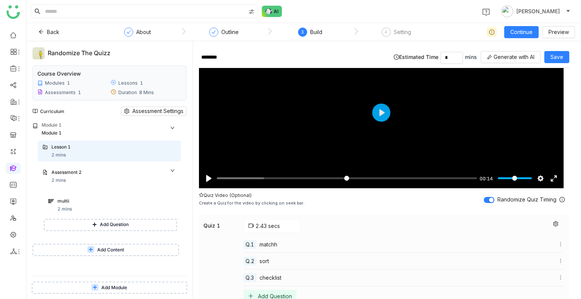
scroll to position [48, 0]
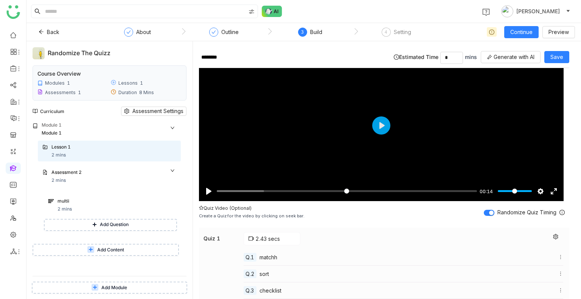
click at [489, 212] on span "button" at bounding box center [491, 213] width 5 height 5
click at [484, 212] on button "button" at bounding box center [489, 213] width 11 height 6
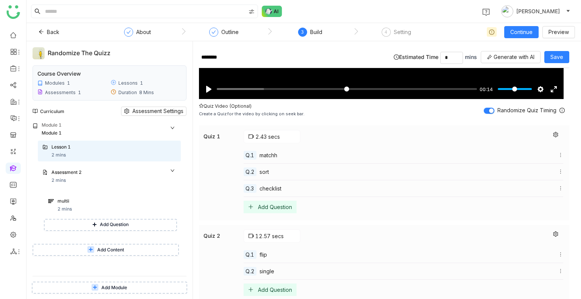
scroll to position [151, 0]
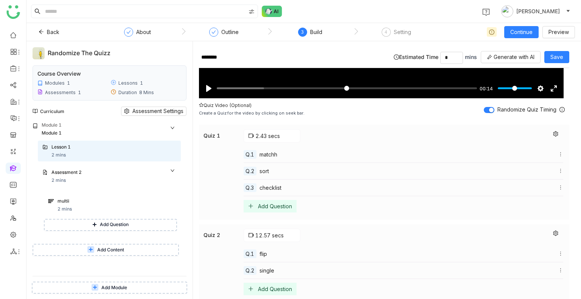
click at [559, 50] on div "******** Estimated Time * mins Generate with AI Save" at bounding box center [384, 57] width 370 height 21
click at [558, 53] on span "Save" at bounding box center [556, 57] width 13 height 8
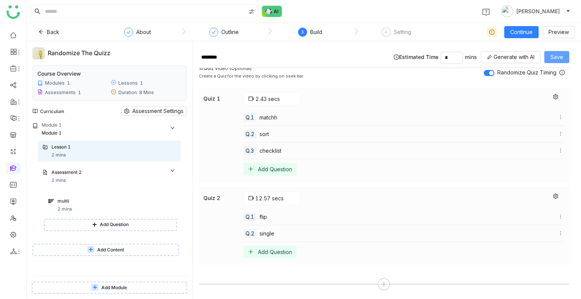
click at [556, 57] on span "Save" at bounding box center [556, 57] width 13 height 8
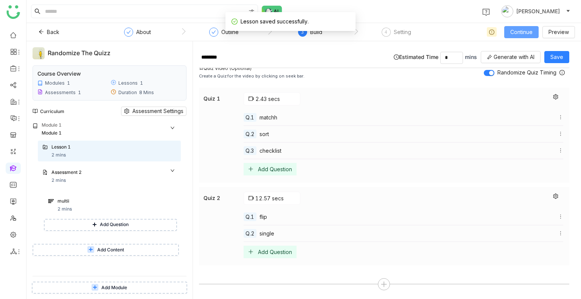
click at [522, 33] on span "Continue" at bounding box center [521, 32] width 22 height 8
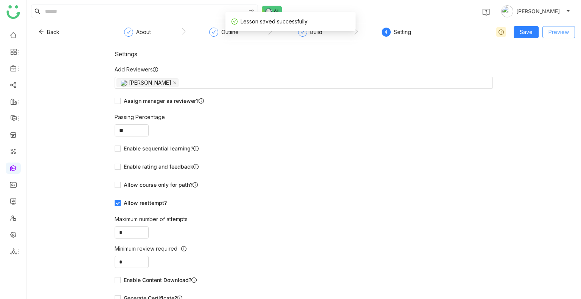
click at [552, 34] on span "Preview" at bounding box center [558, 32] width 20 height 8
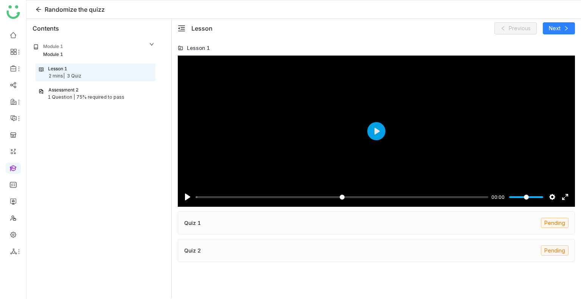
click at [318, 127] on div at bounding box center [376, 131] width 397 height 151
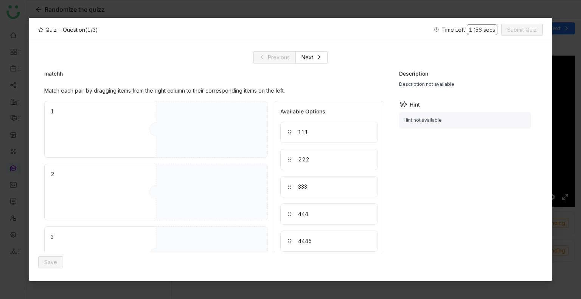
click at [304, 64] on div "matchh Match each pair by dragging items from the right column to their corresp…" at bounding box center [290, 158] width 505 height 189
click at [305, 60] on div "Previous Next matchh Match each pair by dragging items from the right column to…" at bounding box center [290, 161] width 505 height 221
click at [305, 60] on span "Next" at bounding box center [307, 57] width 12 height 8
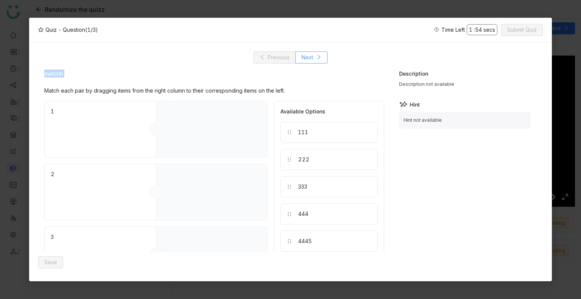
click at [305, 60] on span "Next" at bounding box center [307, 57] width 12 height 8
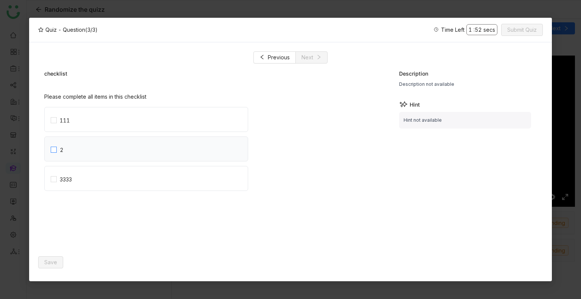
click at [101, 137] on label "2" at bounding box center [149, 149] width 197 height 24
click at [38, 259] on div "Previous Next checklist Please complete all items in this checklist 111 2 3333 …" at bounding box center [290, 161] width 523 height 239
click at [55, 257] on button "Save" at bounding box center [50, 262] width 25 height 12
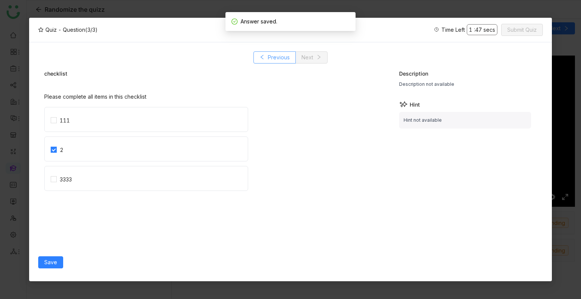
click at [272, 59] on span "Previous" at bounding box center [279, 57] width 22 height 8
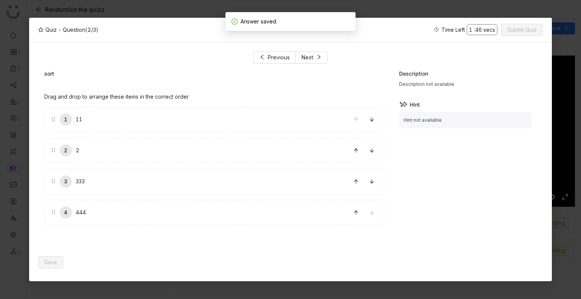
click at [95, 166] on div "1 11 2 2 3 333 4 444" at bounding box center [214, 166] width 340 height 118
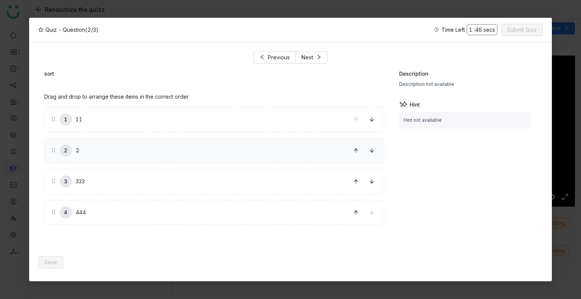
drag, startPoint x: 95, startPoint y: 166, endPoint x: 93, endPoint y: 143, distance: 23.2
click at [93, 143] on div "1 11 2 2 3 333 4 444" at bounding box center [214, 166] width 340 height 118
click at [93, 143] on div "2 2" at bounding box center [214, 150] width 340 height 25
drag, startPoint x: 93, startPoint y: 143, endPoint x: 94, endPoint y: 120, distance: 22.7
click at [45, 262] on span "Save" at bounding box center [50, 262] width 13 height 8
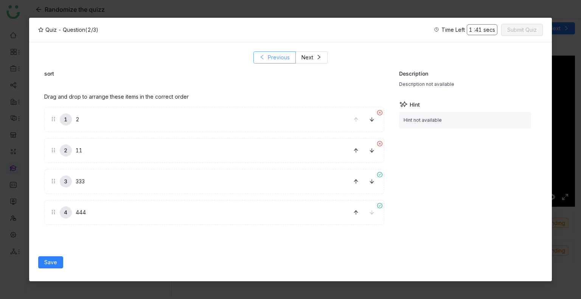
click at [269, 57] on span "Previous" at bounding box center [279, 57] width 22 height 8
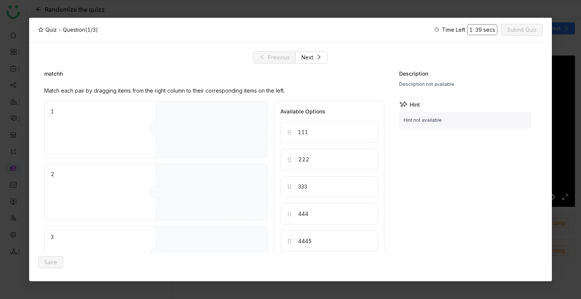
drag, startPoint x: 307, startPoint y: 135, endPoint x: 230, endPoint y: 133, distance: 77.6
drag, startPoint x: 351, startPoint y: 160, endPoint x: 240, endPoint y: 174, distance: 111.7
drag, startPoint x: 291, startPoint y: 136, endPoint x: 200, endPoint y: 224, distance: 125.7
drag, startPoint x: 309, startPoint y: 190, endPoint x: 241, endPoint y: 251, distance: 91.1
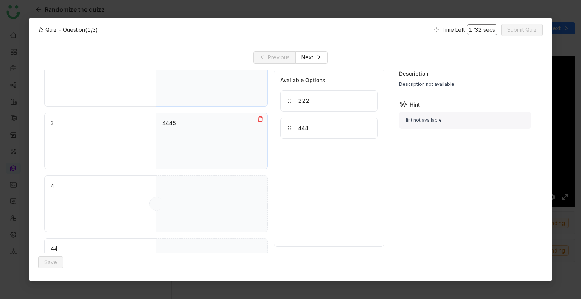
scroll to position [115, 0]
drag, startPoint x: 309, startPoint y: 127, endPoint x: 235, endPoint y: 193, distance: 100.2
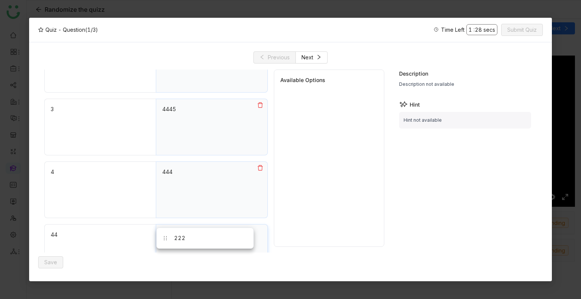
drag, startPoint x: 318, startPoint y: 99, endPoint x: 195, endPoint y: 237, distance: 185.4
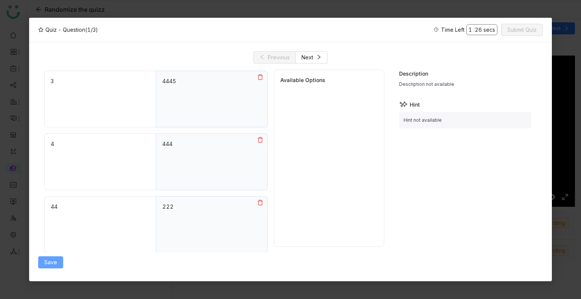
click at [54, 268] on button "Save" at bounding box center [50, 262] width 25 height 12
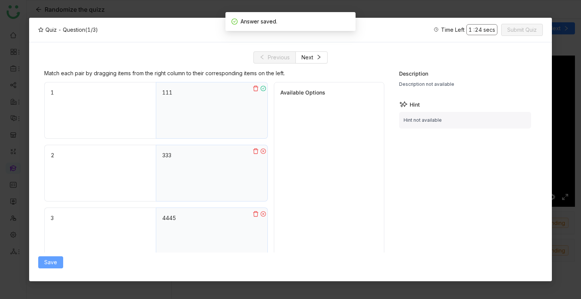
scroll to position [0, 0]
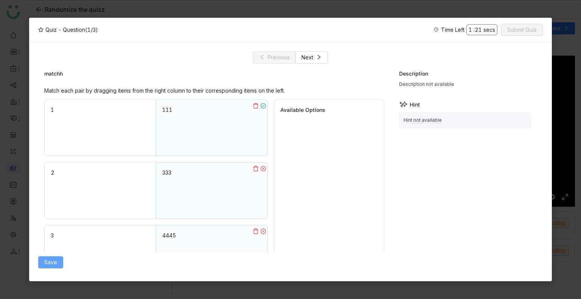
click at [48, 263] on span "Save" at bounding box center [50, 262] width 13 height 8
click at [302, 54] on span "Next" at bounding box center [307, 57] width 12 height 8
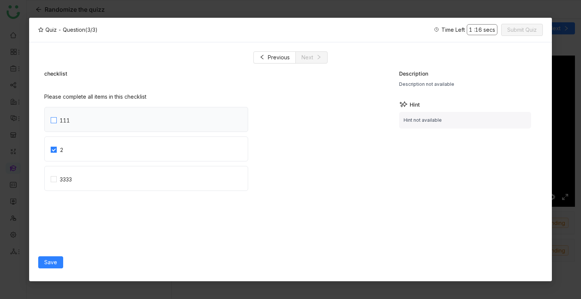
click at [52, 127] on label "111" at bounding box center [149, 119] width 197 height 24
click at [50, 172] on div "3333" at bounding box center [146, 178] width 204 height 25
click at [41, 263] on button "Save" at bounding box center [50, 262] width 25 height 12
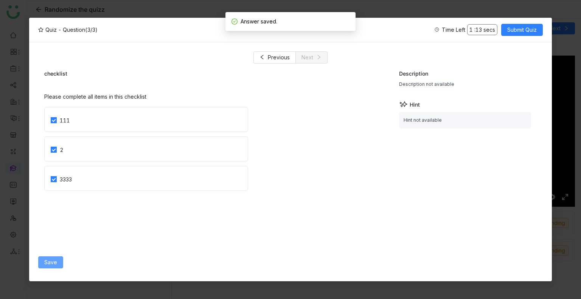
click at [41, 263] on button "Save" at bounding box center [50, 262] width 25 height 12
click at [528, 30] on span "Submit Quiz" at bounding box center [522, 30] width 30 height 8
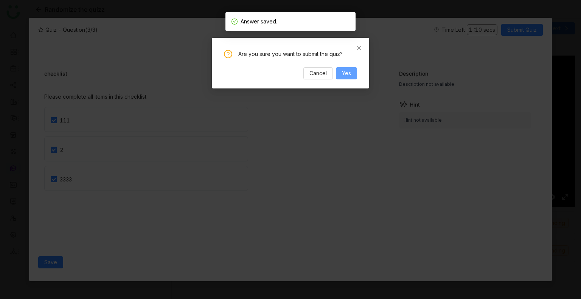
click at [344, 76] on span "Yes" at bounding box center [346, 73] width 9 height 8
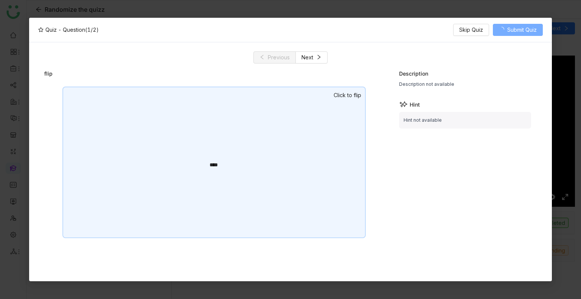
click at [329, 148] on div "****" at bounding box center [213, 163] width 303 height 152
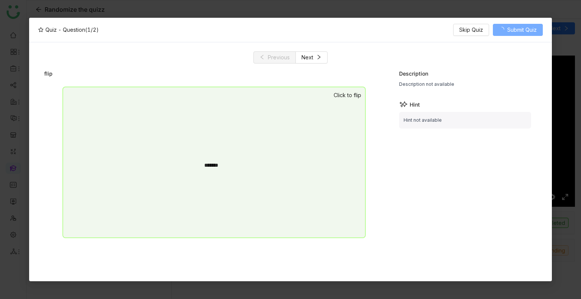
click at [317, 9] on nz-modal-container "Quiz - Question (1/2) Skip Quiz Submit Quiz Previous Next flip **** ******* Cli…" at bounding box center [290, 149] width 581 height 299
click at [319, 57] on icon at bounding box center [319, 57] width 3 height 5
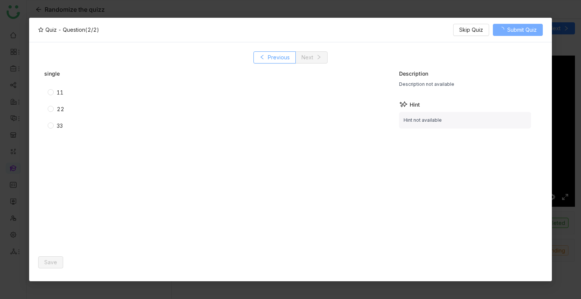
click at [265, 63] on button "Previous" at bounding box center [274, 57] width 42 height 12
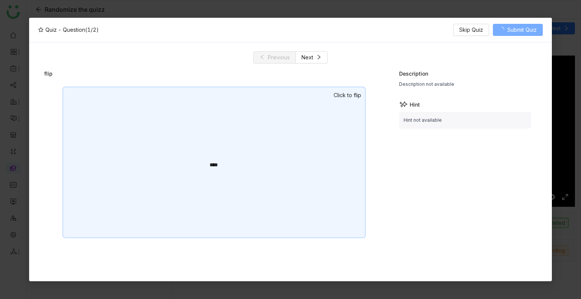
click at [260, 128] on div "****" at bounding box center [213, 163] width 303 height 152
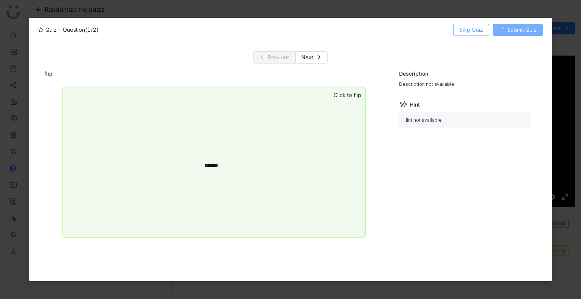
click at [464, 30] on span "Skip Quiz" at bounding box center [471, 30] width 24 height 8
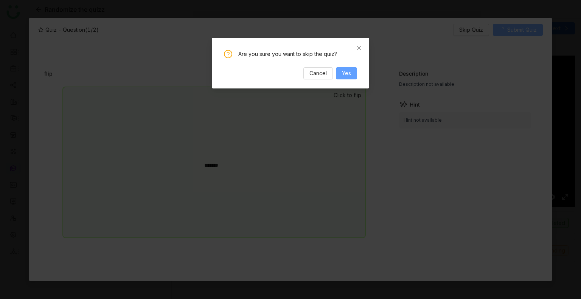
click at [346, 74] on span "Yes" at bounding box center [346, 73] width 9 height 8
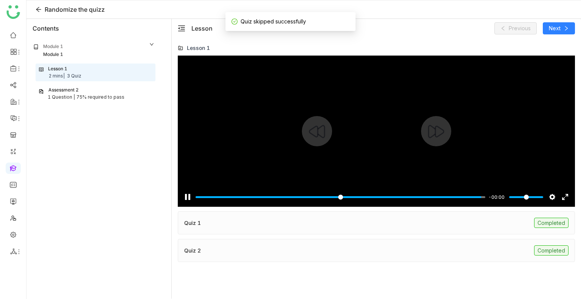
type input "***"
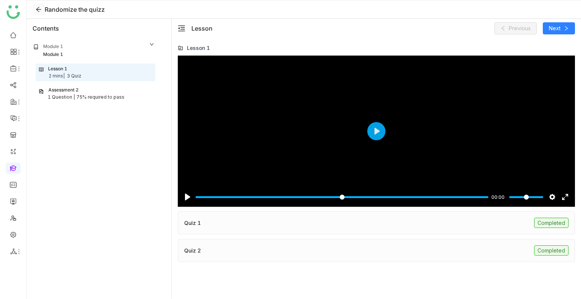
click at [36, 11] on icon at bounding box center [39, 9] width 6 height 6
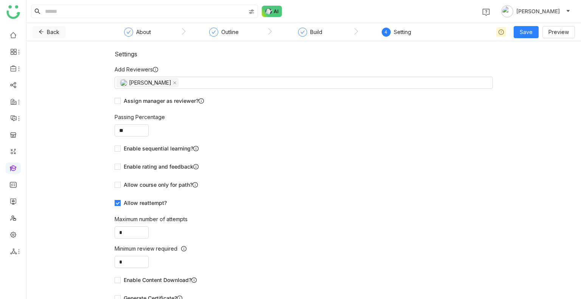
click at [48, 33] on span "Back" at bounding box center [53, 32] width 12 height 8
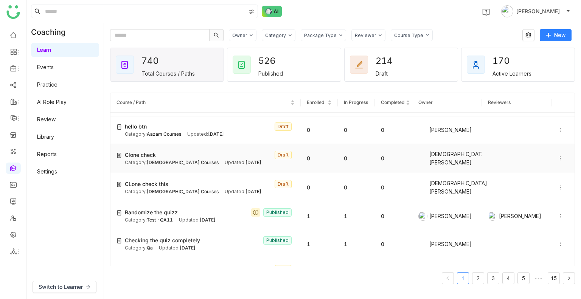
scroll to position [53, 0]
click at [171, 217] on span "Test -QA11" at bounding box center [160, 219] width 26 height 6
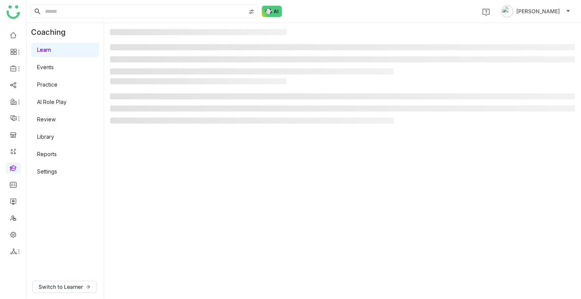
click at [171, 217] on gtmb-manage-detail-wrapper at bounding box center [342, 161] width 465 height 264
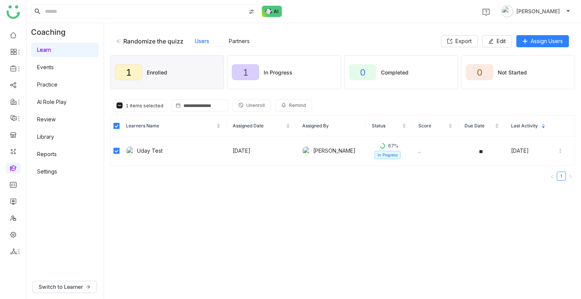
click at [249, 104] on span "Unenroll" at bounding box center [255, 105] width 19 height 7
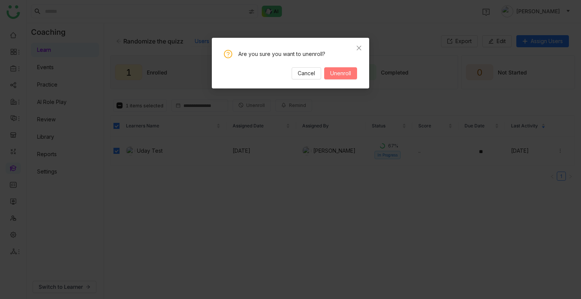
click at [338, 70] on span "Unenroll" at bounding box center [340, 73] width 21 height 8
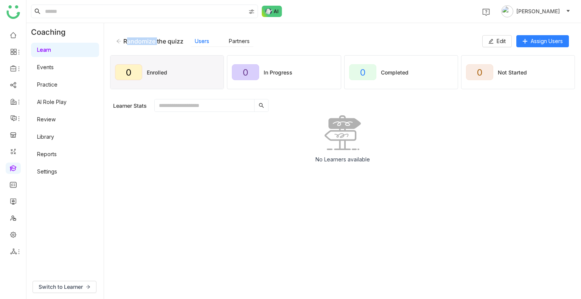
click at [119, 43] on icon at bounding box center [118, 41] width 5 height 4
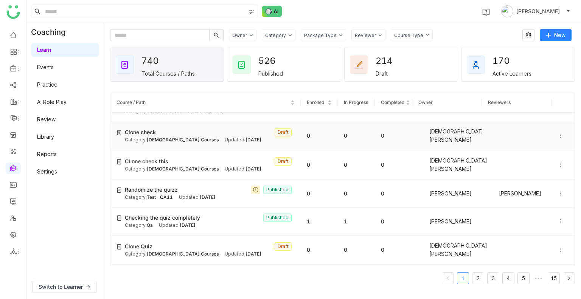
scroll to position [75, 0]
click at [323, 196] on td "0" at bounding box center [319, 193] width 37 height 28
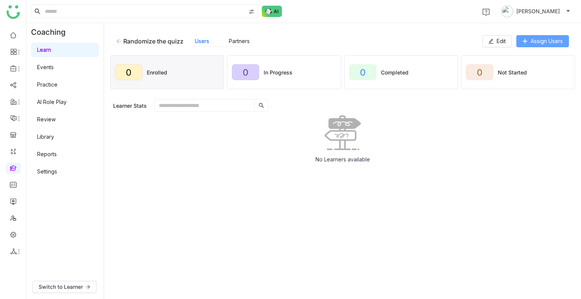
drag, startPoint x: 534, startPoint y: 48, endPoint x: 532, endPoint y: 42, distance: 6.7
click at [532, 42] on div "Randomize the quizz Users Partners Edit Assign Users" at bounding box center [342, 41] width 465 height 24
click at [532, 42] on span "Assign Users" at bounding box center [547, 41] width 32 height 8
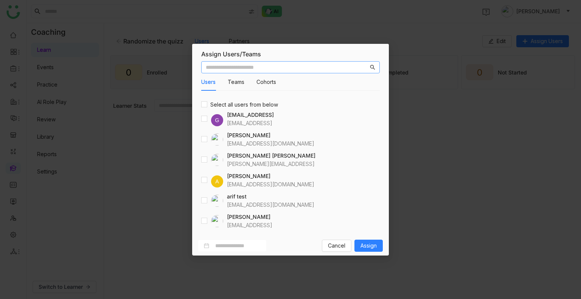
click at [250, 69] on input "text" at bounding box center [287, 67] width 163 height 8
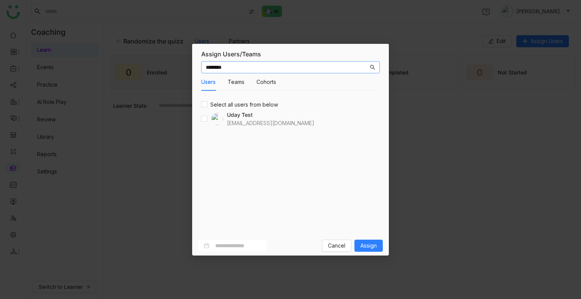
type input "********"
click at [375, 248] on span "Assign" at bounding box center [368, 246] width 16 height 8
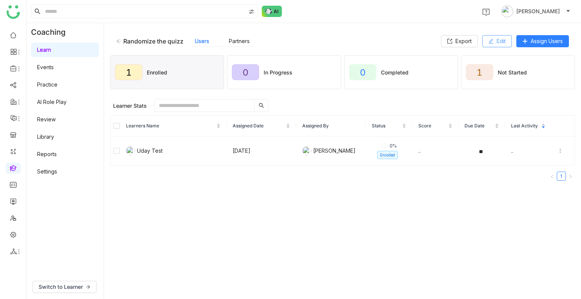
click at [489, 42] on icon at bounding box center [491, 41] width 5 height 5
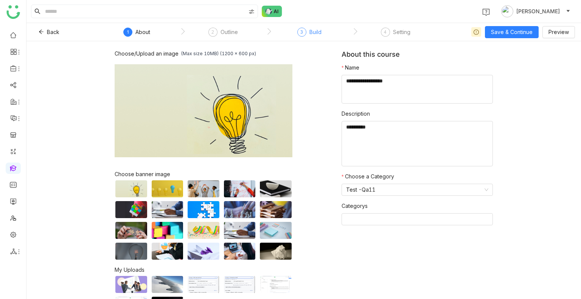
click at [314, 30] on div "Build" at bounding box center [315, 32] width 12 height 9
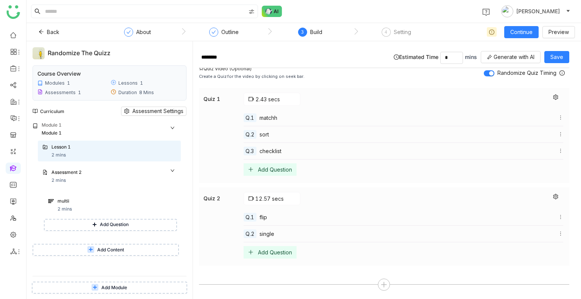
scroll to position [188, 0]
click at [12, 234] on link at bounding box center [13, 234] width 7 height 6
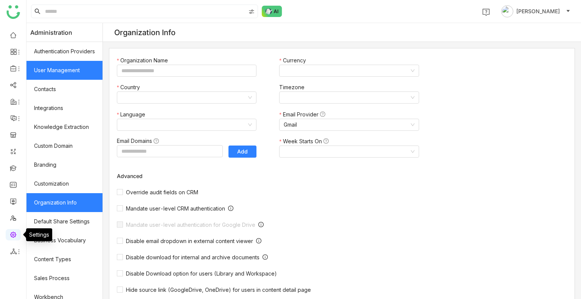
type input "*******"
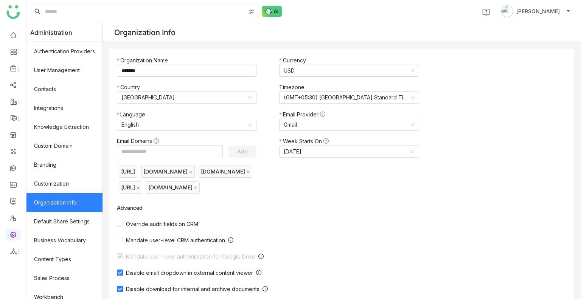
scroll to position [102, 0]
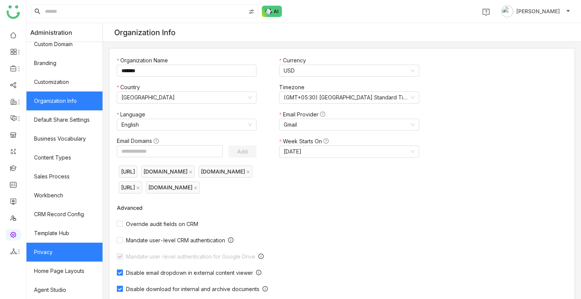
click at [50, 251] on link "Privacy" at bounding box center [64, 252] width 76 height 19
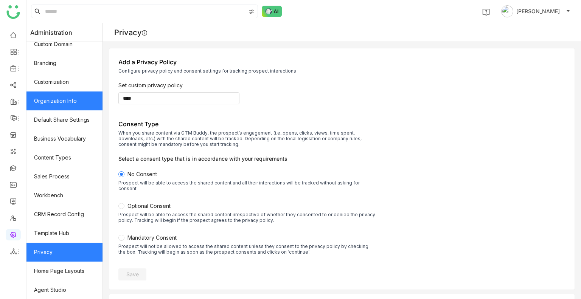
click at [79, 92] on link "Organization Info" at bounding box center [64, 101] width 76 height 19
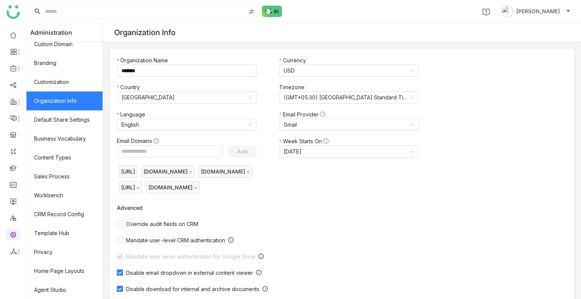
scroll to position [212, 0]
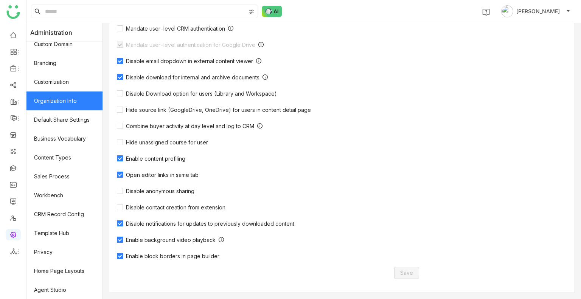
click at [147, 252] on label "Enable block borders in page builder" at bounding box center [170, 255] width 106 height 7
click at [404, 272] on span "Save" at bounding box center [406, 273] width 13 height 8
click at [186, 256] on span "Enable block borders in page builder" at bounding box center [172, 256] width 99 height 6
click at [409, 273] on span "Save" at bounding box center [406, 273] width 13 height 8
click at [171, 260] on div "Organization Name ******* Currency USD Country United States Timezone (GMT+05:3…" at bounding box center [272, 65] width 326 height 456
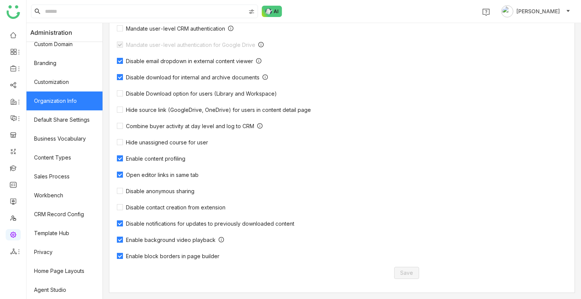
click at [171, 257] on span "Enable block borders in page builder" at bounding box center [172, 256] width 99 height 6
click at [409, 273] on span "Save" at bounding box center [406, 273] width 13 height 8
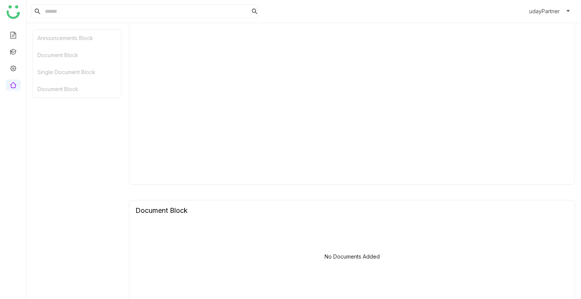
scroll to position [223, 0]
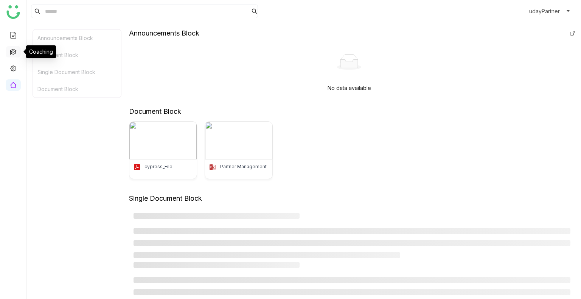
click at [10, 49] on link at bounding box center [13, 51] width 7 height 6
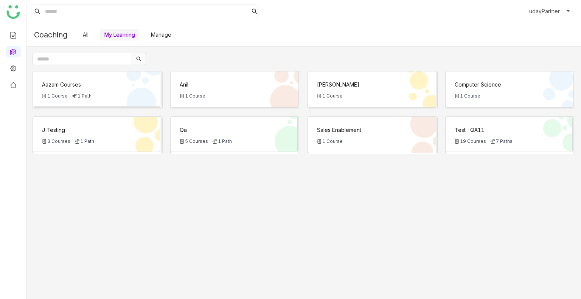
click at [466, 133] on div "Test -QA11" at bounding box center [509, 130] width 109 height 8
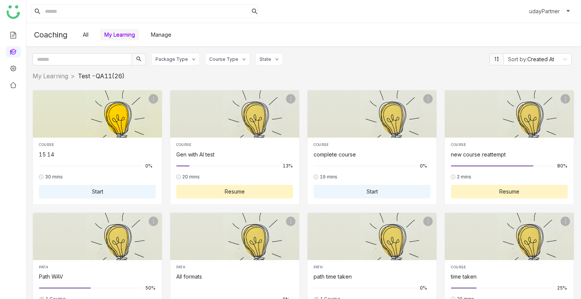
click at [83, 151] on div "15 14" at bounding box center [97, 155] width 117 height 8
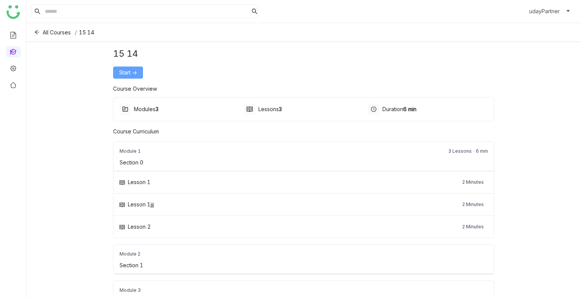
click at [126, 73] on span "Start ->" at bounding box center [128, 72] width 18 height 8
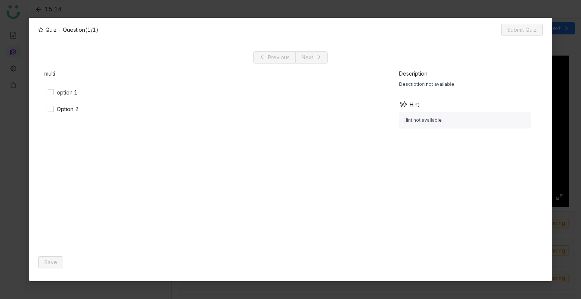
click at [47, 89] on div "option 1" at bounding box center [146, 93] width 204 height 12
click at [50, 259] on span "Save" at bounding box center [50, 262] width 13 height 8
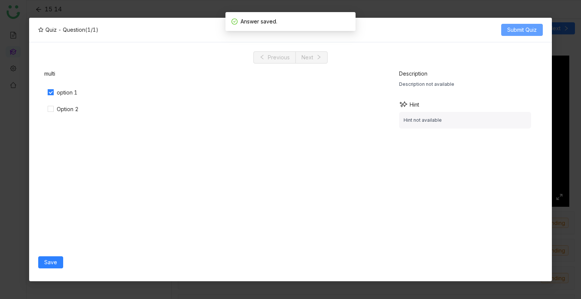
click at [520, 34] on button "Submit Quiz" at bounding box center [522, 30] width 42 height 12
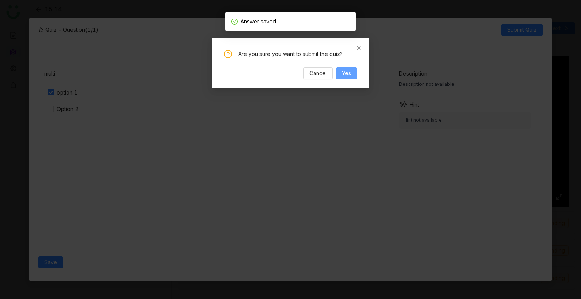
click at [348, 70] on span "Yes" at bounding box center [346, 73] width 9 height 8
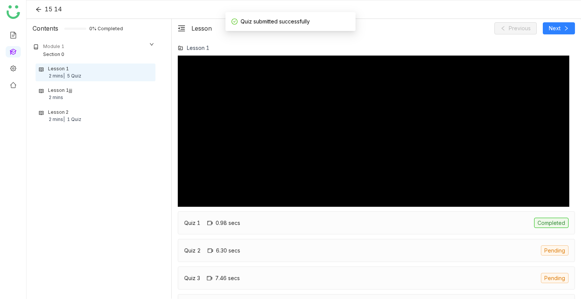
type input "****"
click at [71, 122] on div "1 Quiz" at bounding box center [74, 119] width 14 height 7
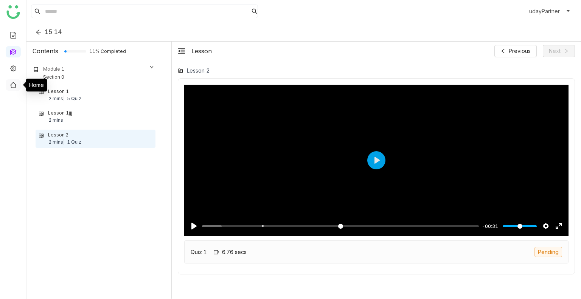
click at [11, 83] on link at bounding box center [13, 84] width 7 height 6
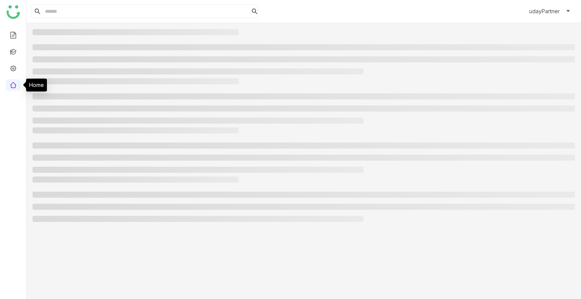
click at [11, 83] on link at bounding box center [13, 84] width 7 height 6
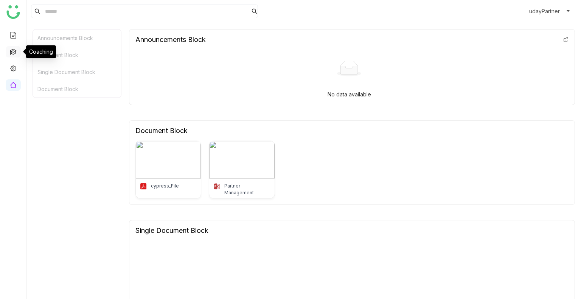
click at [10, 54] on link at bounding box center [13, 51] width 7 height 6
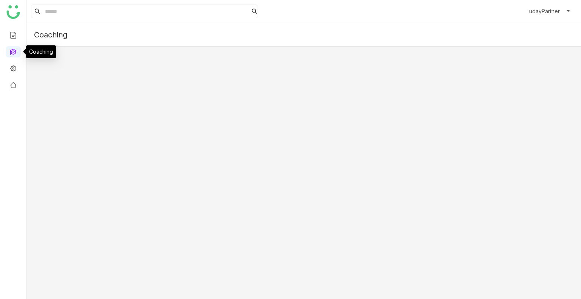
click at [10, 54] on link at bounding box center [13, 51] width 7 height 6
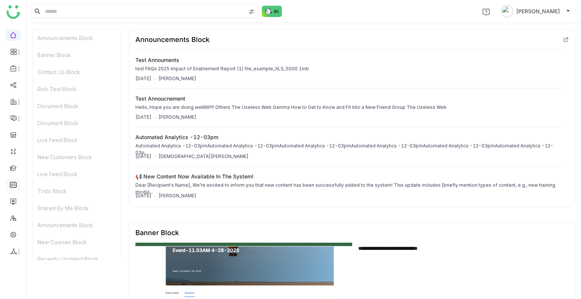
scroll to position [865, 0]
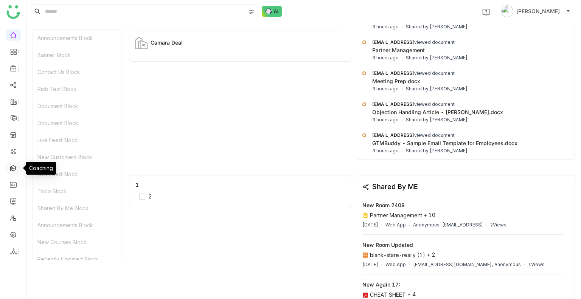
click at [12, 168] on link at bounding box center [13, 168] width 7 height 6
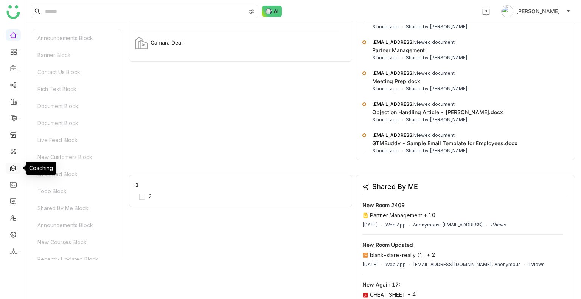
click at [12, 168] on link at bounding box center [13, 168] width 7 height 6
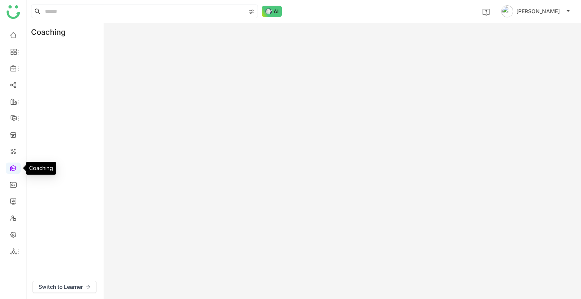
click at [12, 168] on link at bounding box center [13, 168] width 7 height 6
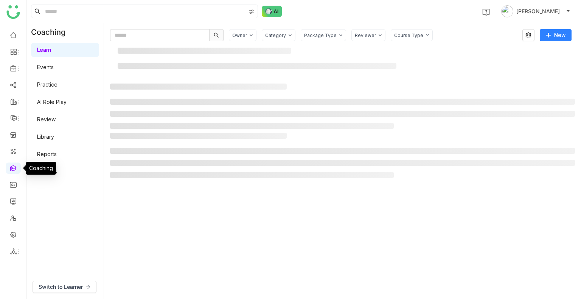
click at [12, 168] on link at bounding box center [13, 168] width 7 height 6
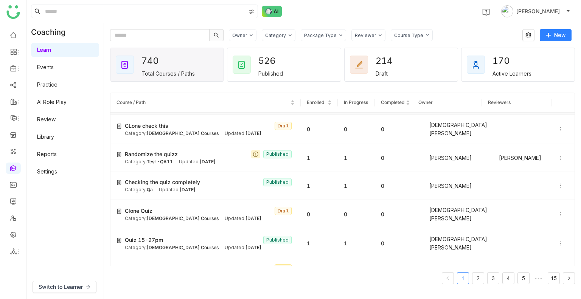
scroll to position [109, 0]
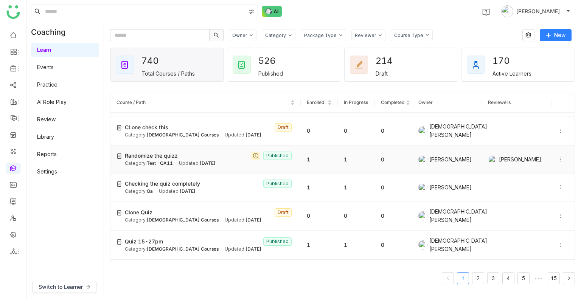
click at [170, 154] on span "Randomize the quizz" at bounding box center [151, 156] width 53 height 8
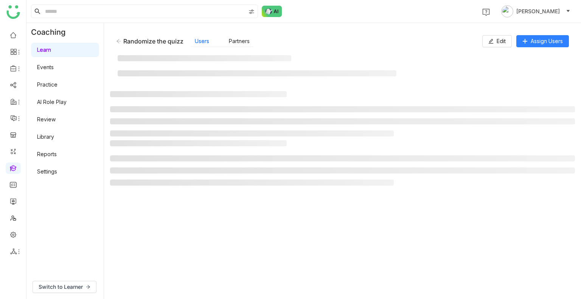
click at [170, 154] on gtmb-manage-detail-wrapper "Randomize the quizz Users Partners Edit Assign Users" at bounding box center [342, 161] width 465 height 264
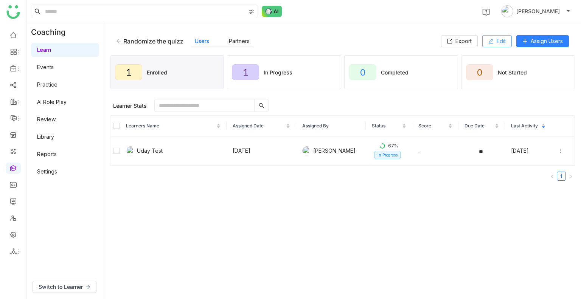
click at [492, 38] on button "Edit" at bounding box center [497, 41] width 30 height 12
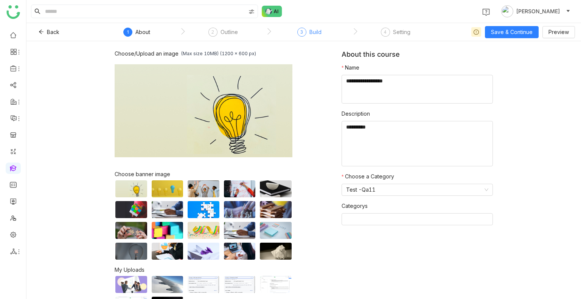
click at [315, 30] on div "Build" at bounding box center [315, 32] width 12 height 9
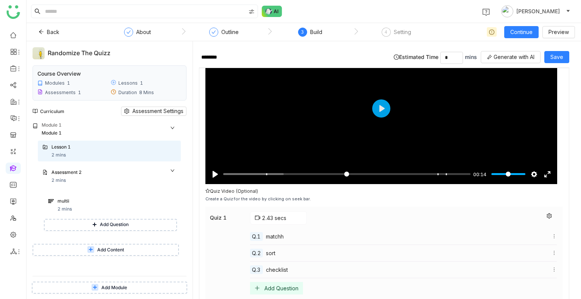
scroll to position [200, 0]
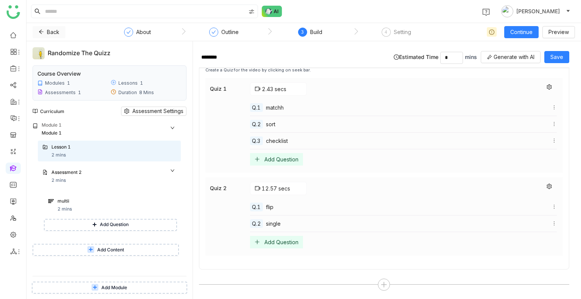
click at [40, 33] on icon at bounding box center [41, 32] width 5 height 4
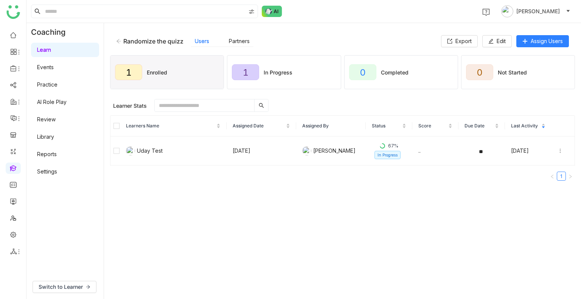
click at [38, 138] on link "Library" at bounding box center [45, 137] width 17 height 6
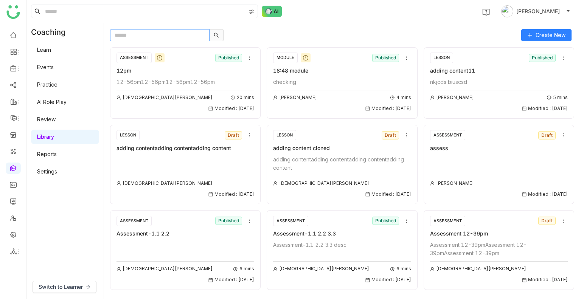
click at [154, 36] on input "text" at bounding box center [159, 35] width 99 height 12
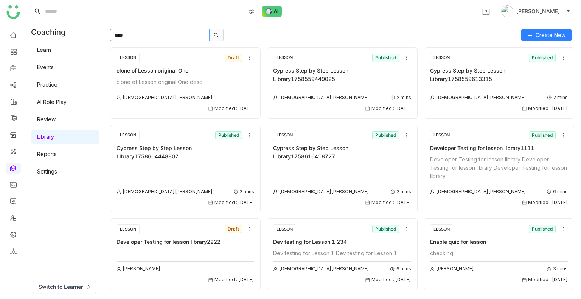
type input "****"
click at [154, 36] on input "****" at bounding box center [159, 35] width 99 height 12
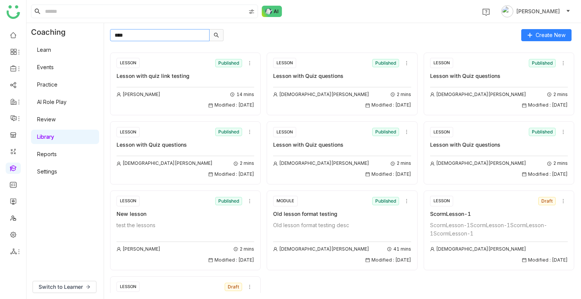
scroll to position [666, 0]
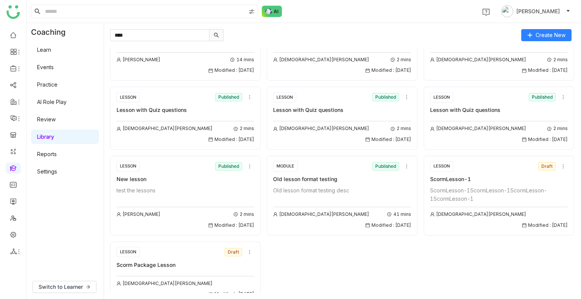
click at [171, 174] on div "LESSON Published New lesson test the lessons [PERSON_NAME] 2 mins Modified : [D…" at bounding box center [185, 195] width 138 height 68
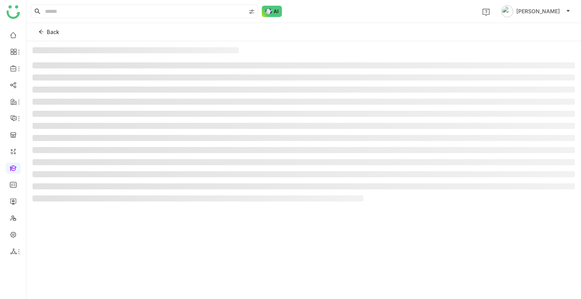
click at [171, 174] on li at bounding box center [304, 174] width 542 height 6
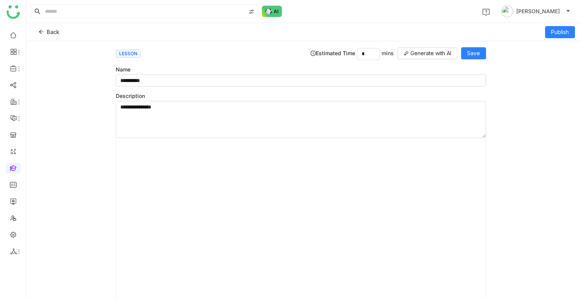
scroll to position [430, 0]
type input "*"
click at [48, 31] on span "Back" at bounding box center [53, 32] width 12 height 8
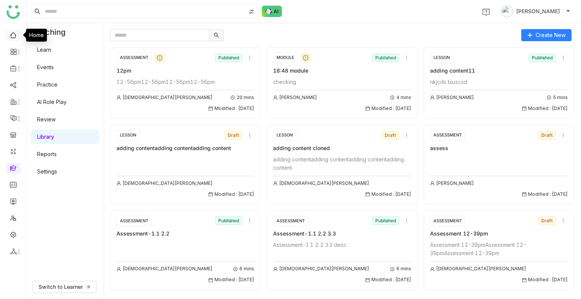
click at [14, 35] on link at bounding box center [13, 34] width 7 height 6
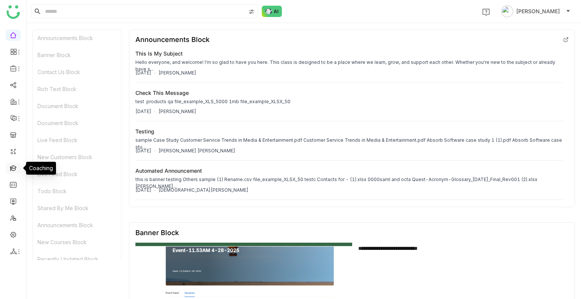
click at [11, 168] on link at bounding box center [13, 168] width 7 height 6
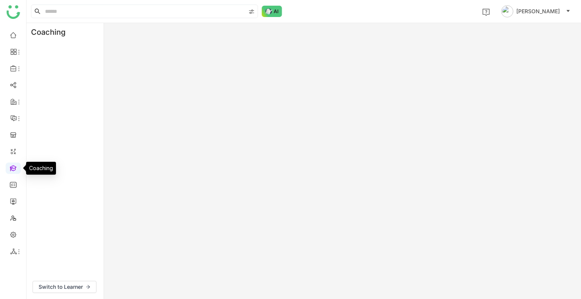
click at [11, 168] on link at bounding box center [13, 168] width 7 height 6
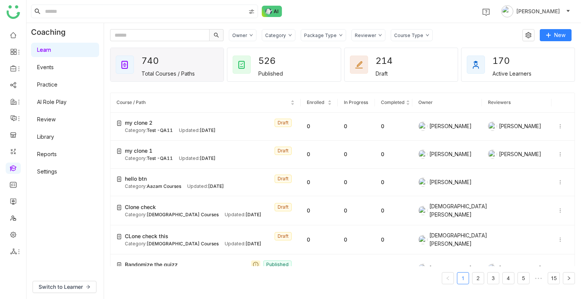
click at [52, 139] on link "Library" at bounding box center [45, 137] width 17 height 6
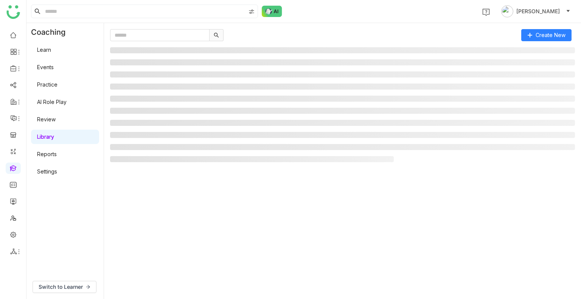
click at [52, 139] on link "Library" at bounding box center [45, 137] width 17 height 6
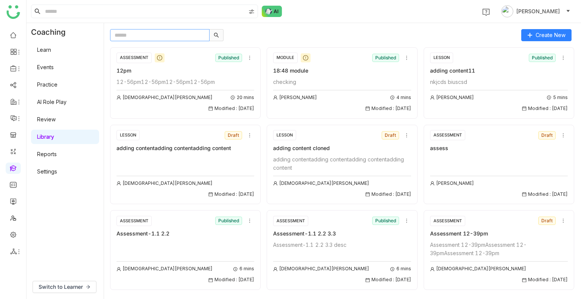
click at [150, 33] on input "text" at bounding box center [159, 35] width 99 height 12
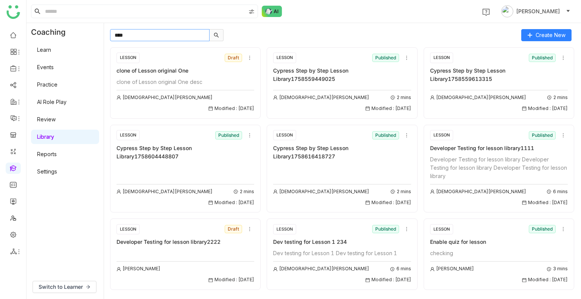
type input "****"
click at [167, 80] on div "clone of Lesson original One desc" at bounding box center [185, 82] width 138 height 8
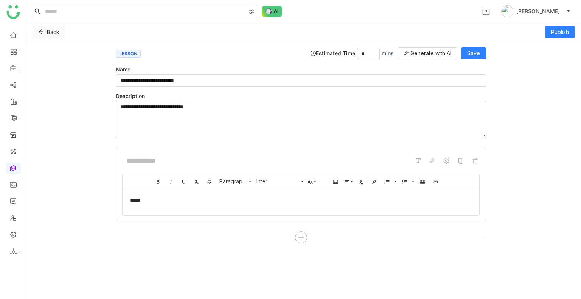
click at [37, 33] on button "Back" at bounding box center [49, 32] width 33 height 12
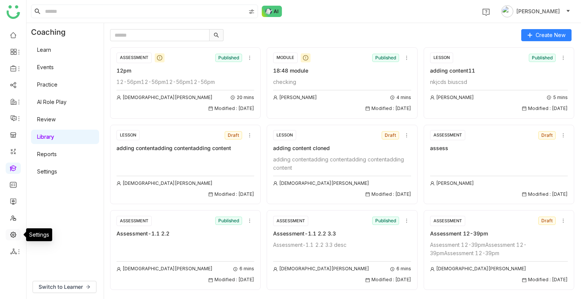
click at [14, 235] on link at bounding box center [13, 234] width 7 height 6
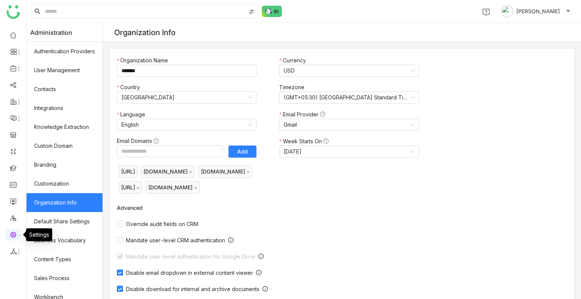
click at [14, 235] on link at bounding box center [13, 234] width 7 height 6
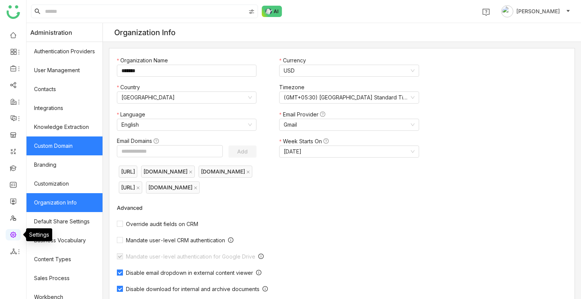
scroll to position [102, 0]
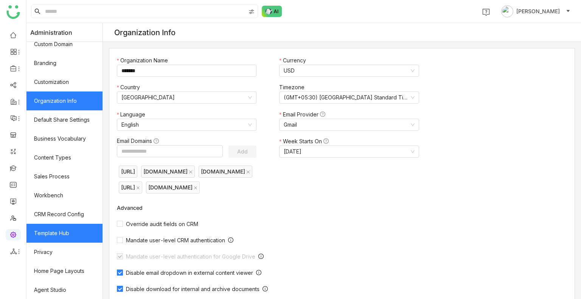
click at [59, 225] on link "Template Hub" at bounding box center [64, 233] width 76 height 19
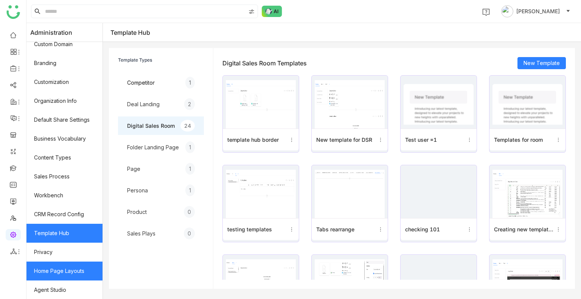
click at [64, 267] on link "Home Page Layouts" at bounding box center [64, 271] width 76 height 19
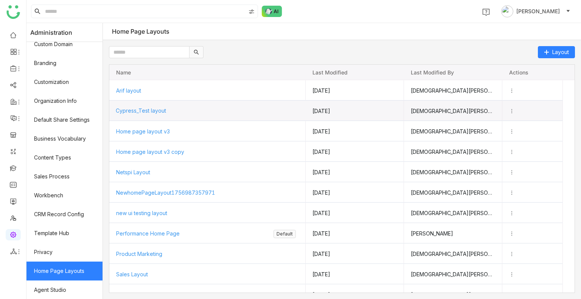
click at [258, 119] on div "Cypress_Test layout" at bounding box center [207, 111] width 183 height 20
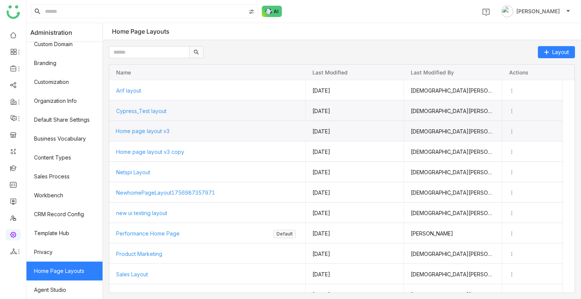
click at [151, 133] on span "Home page layout v3" at bounding box center [143, 131] width 54 height 6
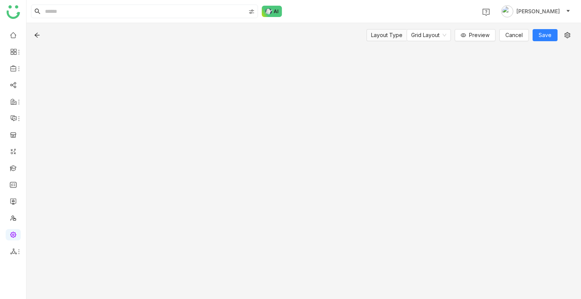
click at [151, 133] on div "Layout Type Grid Layout Preview Cancel Save" at bounding box center [303, 161] width 554 height 276
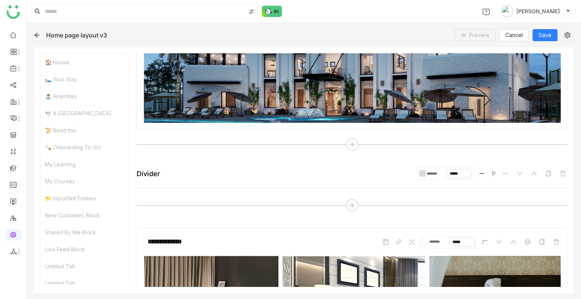
scroll to position [62, 0]
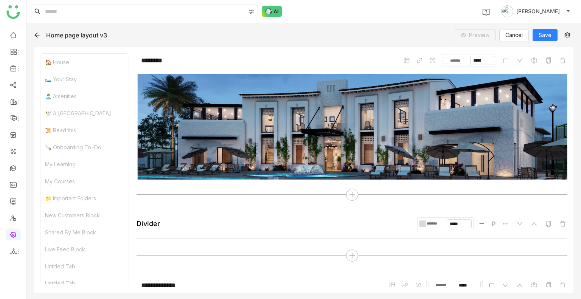
click at [34, 38] on div at bounding box center [37, 35] width 6 height 8
click at [36, 37] on icon at bounding box center [37, 35] width 6 height 6
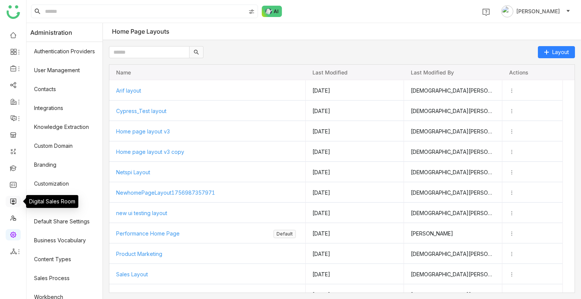
click at [12, 200] on link at bounding box center [13, 201] width 7 height 6
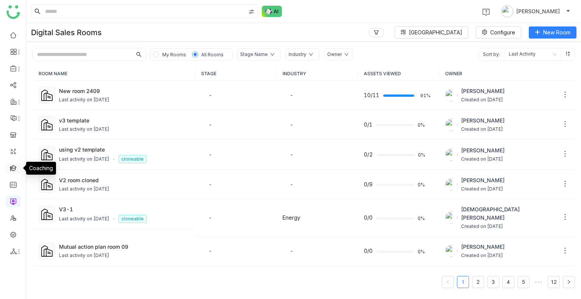
click at [11, 168] on link at bounding box center [13, 168] width 7 height 6
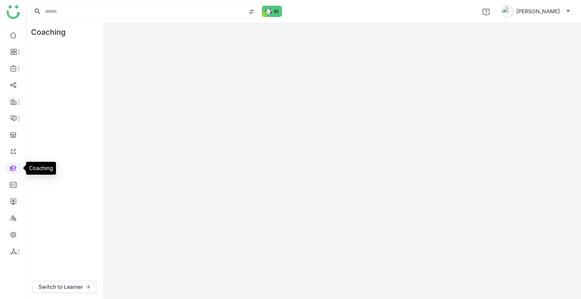
click at [11, 168] on link at bounding box center [13, 168] width 7 height 6
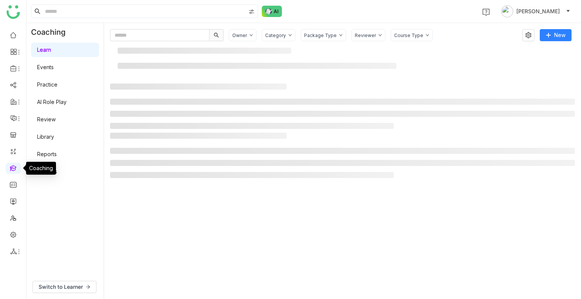
click at [11, 168] on link at bounding box center [13, 168] width 7 height 6
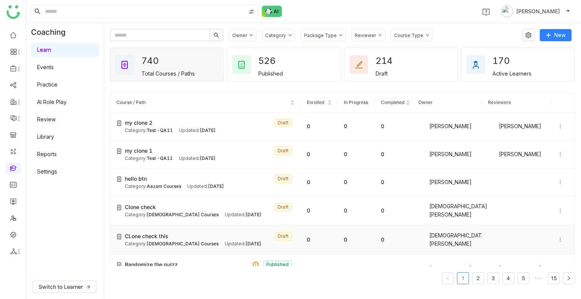
scroll to position [55, 0]
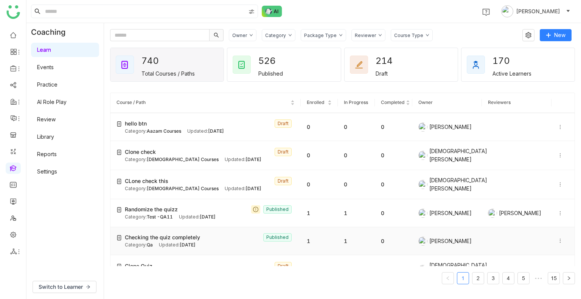
click at [224, 236] on div "Checking the quiz completely Published" at bounding box center [210, 237] width 170 height 8
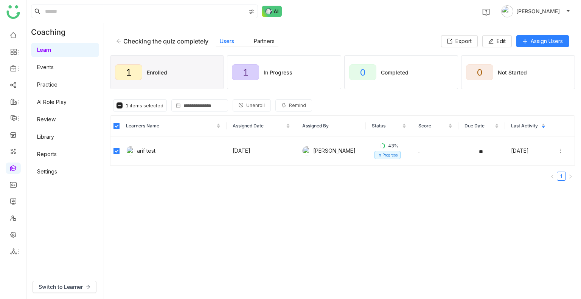
click at [248, 105] on span "Unenroll" at bounding box center [255, 105] width 19 height 7
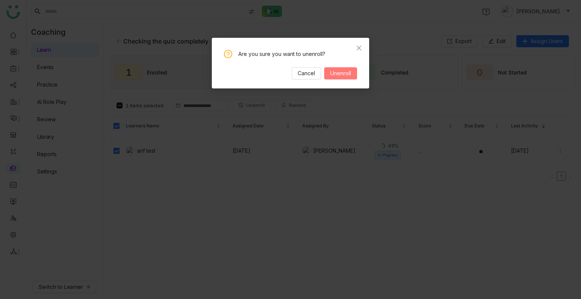
click at [337, 74] on span "Unenroll" at bounding box center [340, 73] width 21 height 8
